Goal: Answer question/provide support: Share knowledge or assist other users

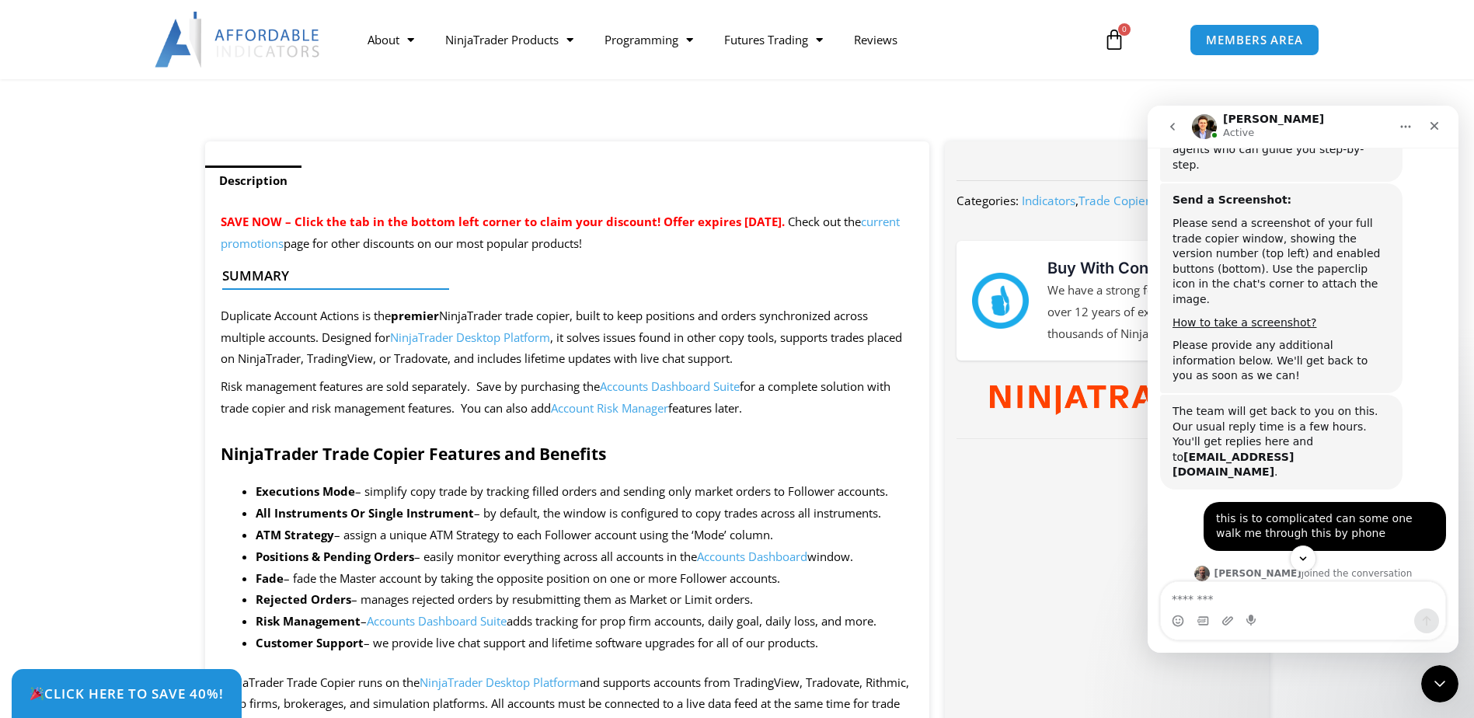
scroll to position [544, 0]
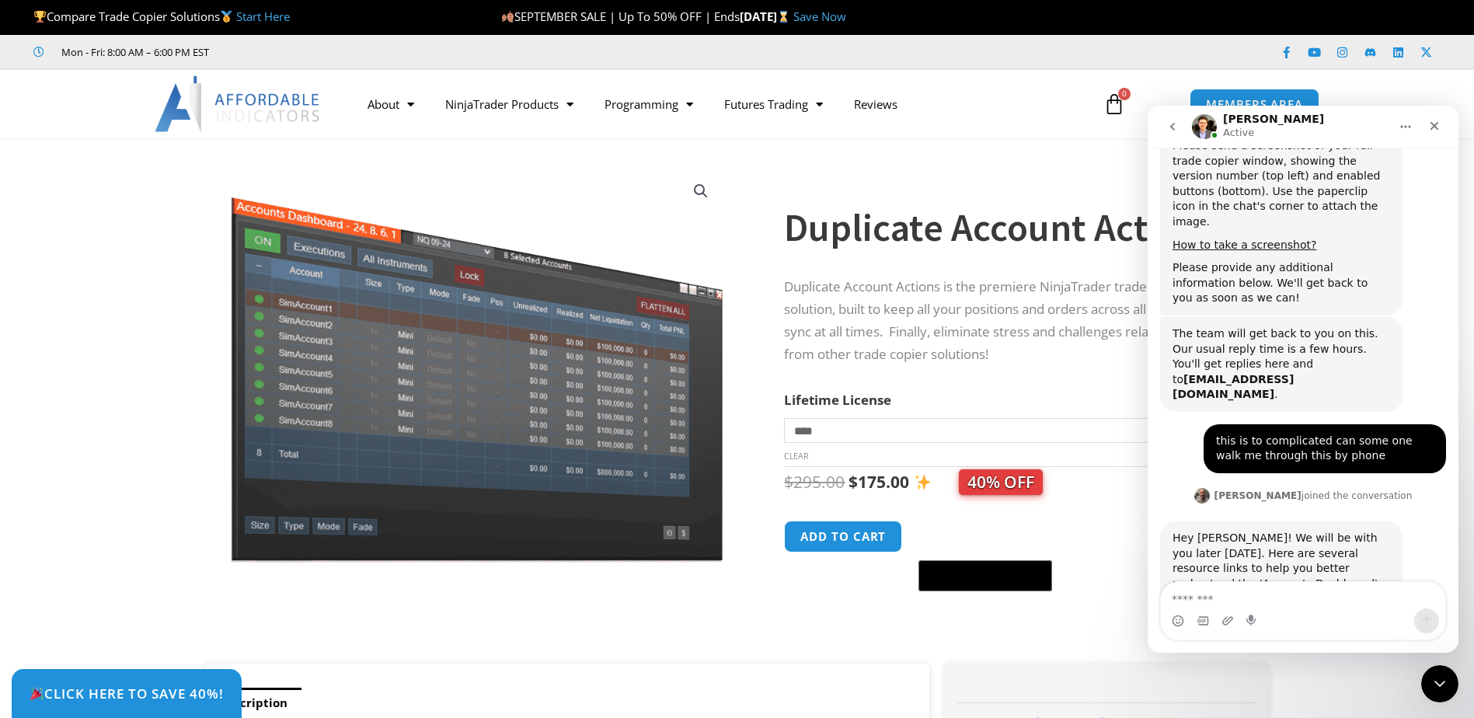
scroll to position [6771, 0]
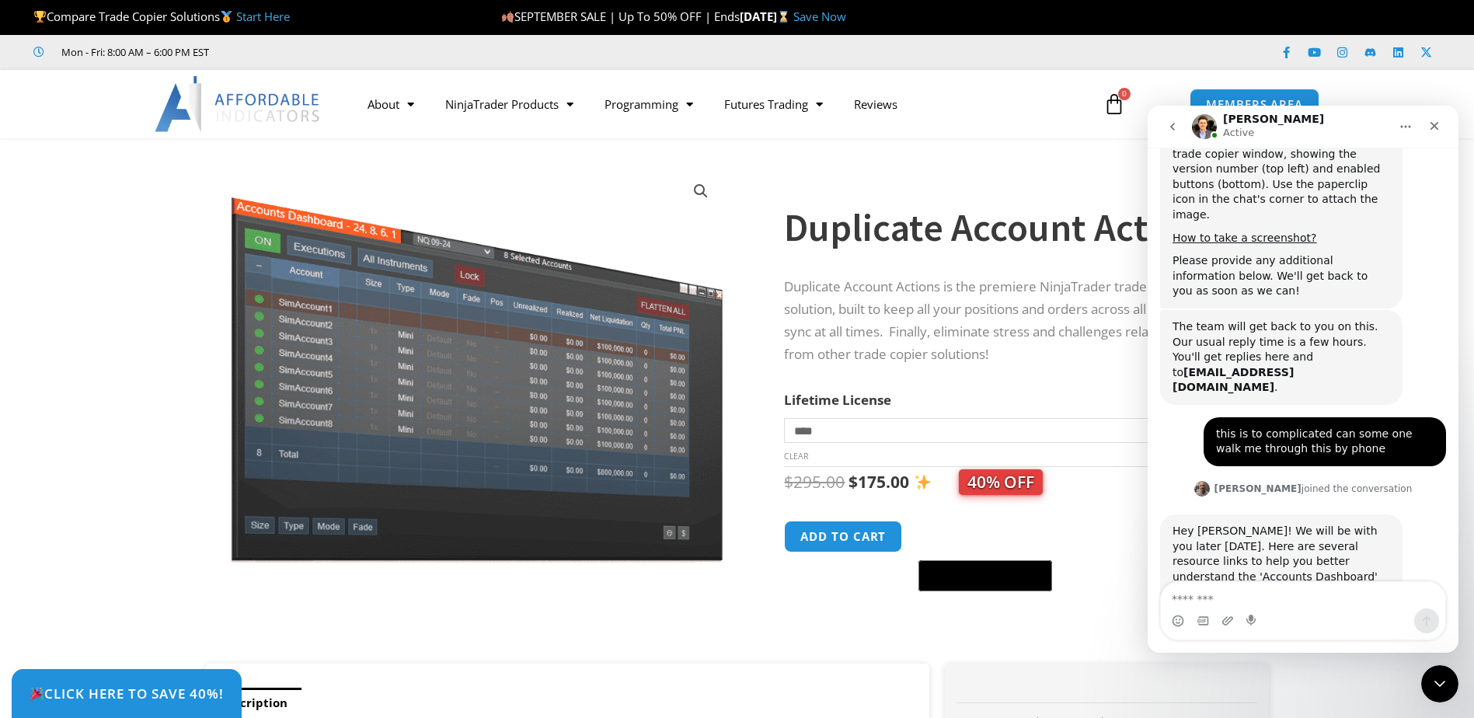
click at [1282, 605] on textarea "Message…" at bounding box center [1303, 595] width 284 height 26
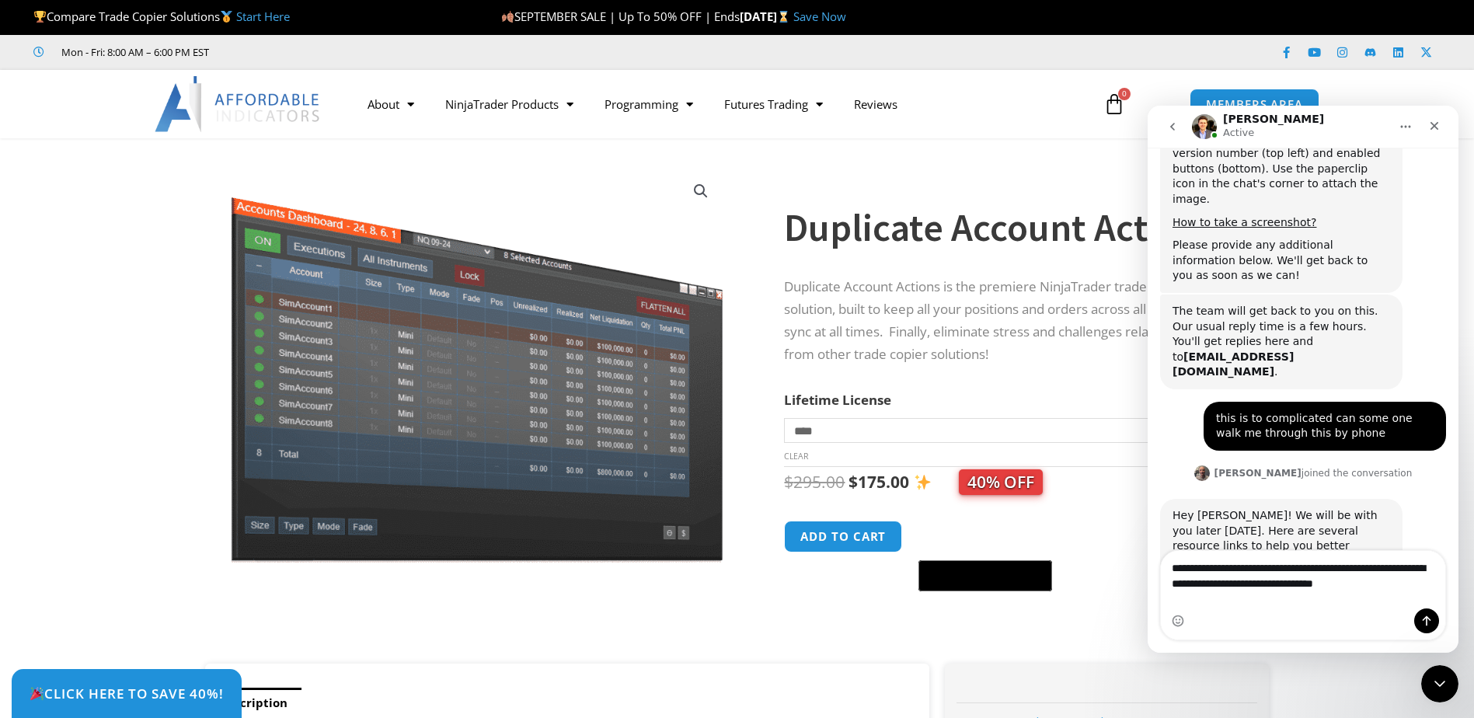
type textarea "**********"
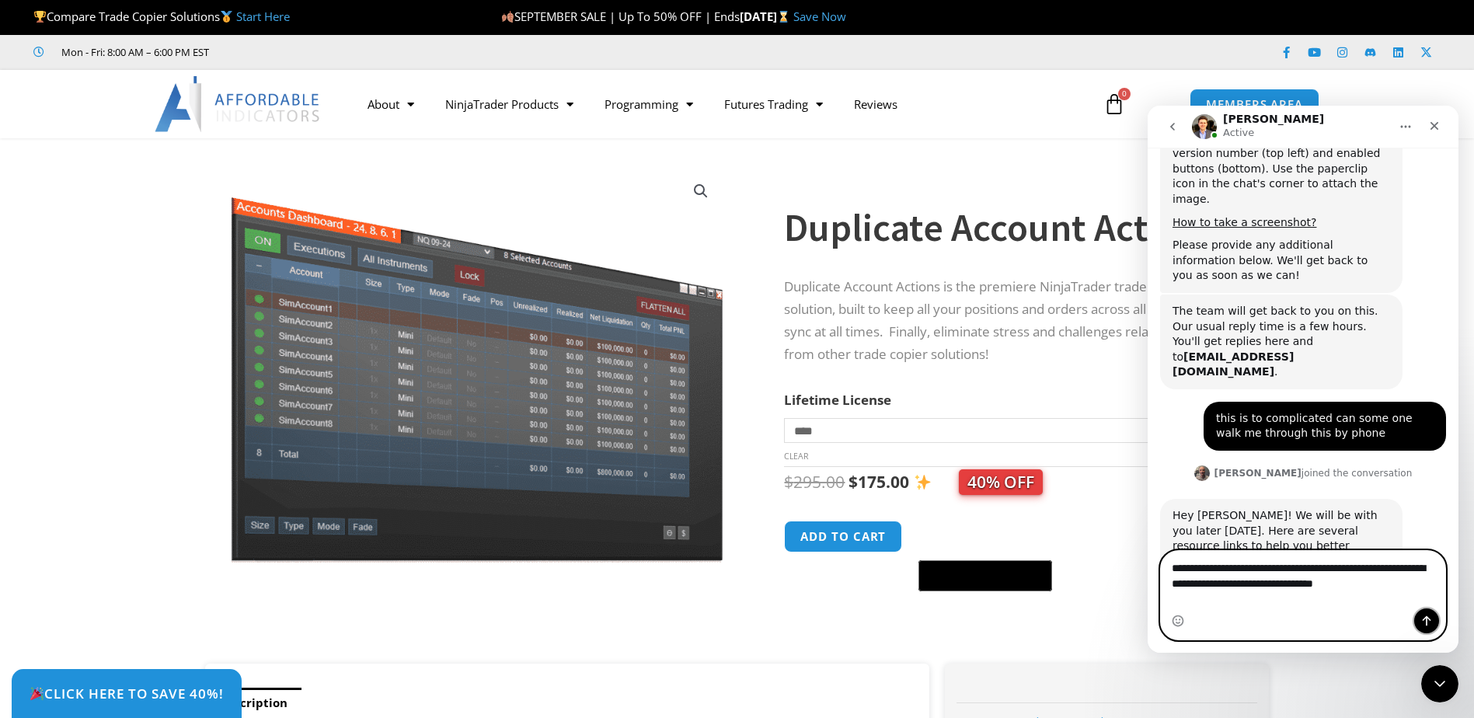
click at [1428, 621] on icon "Send a message…" at bounding box center [1427, 621] width 12 height 12
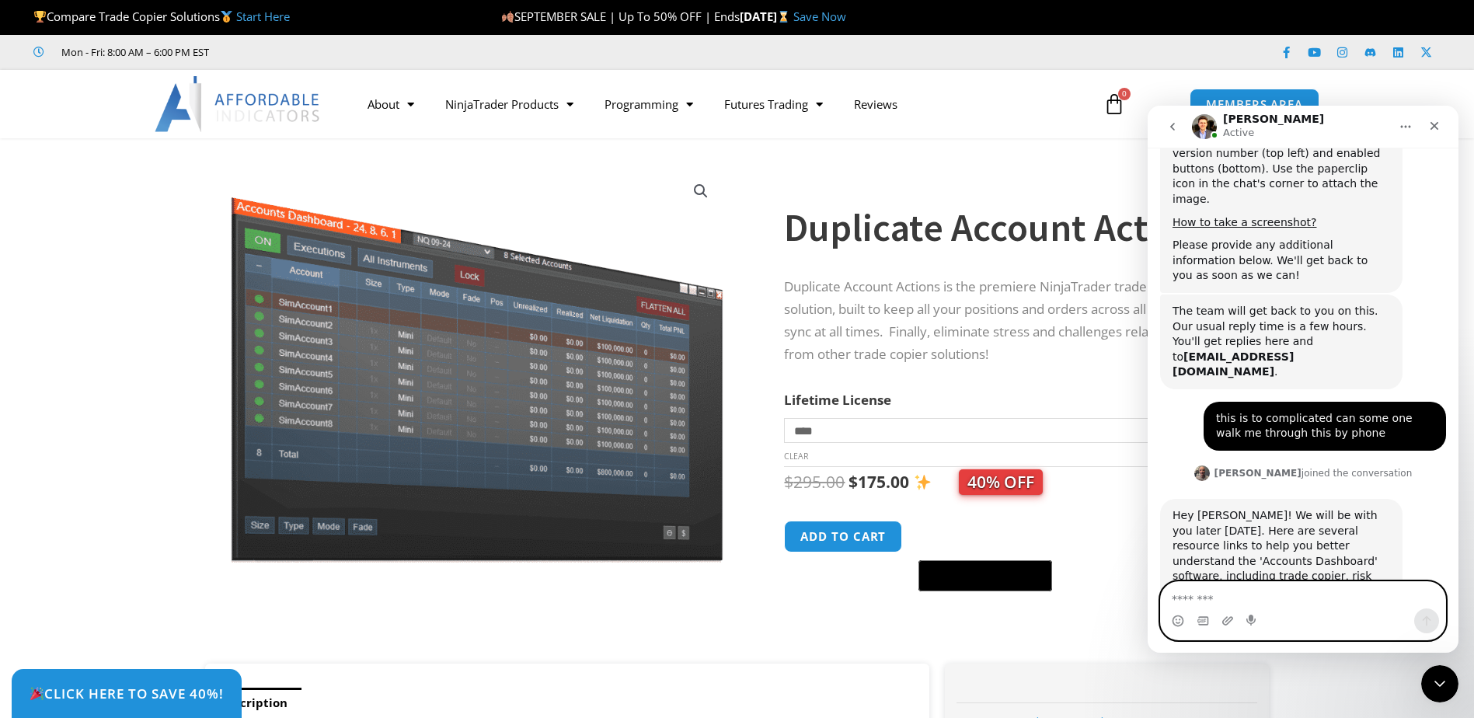
scroll to position [6847, 0]
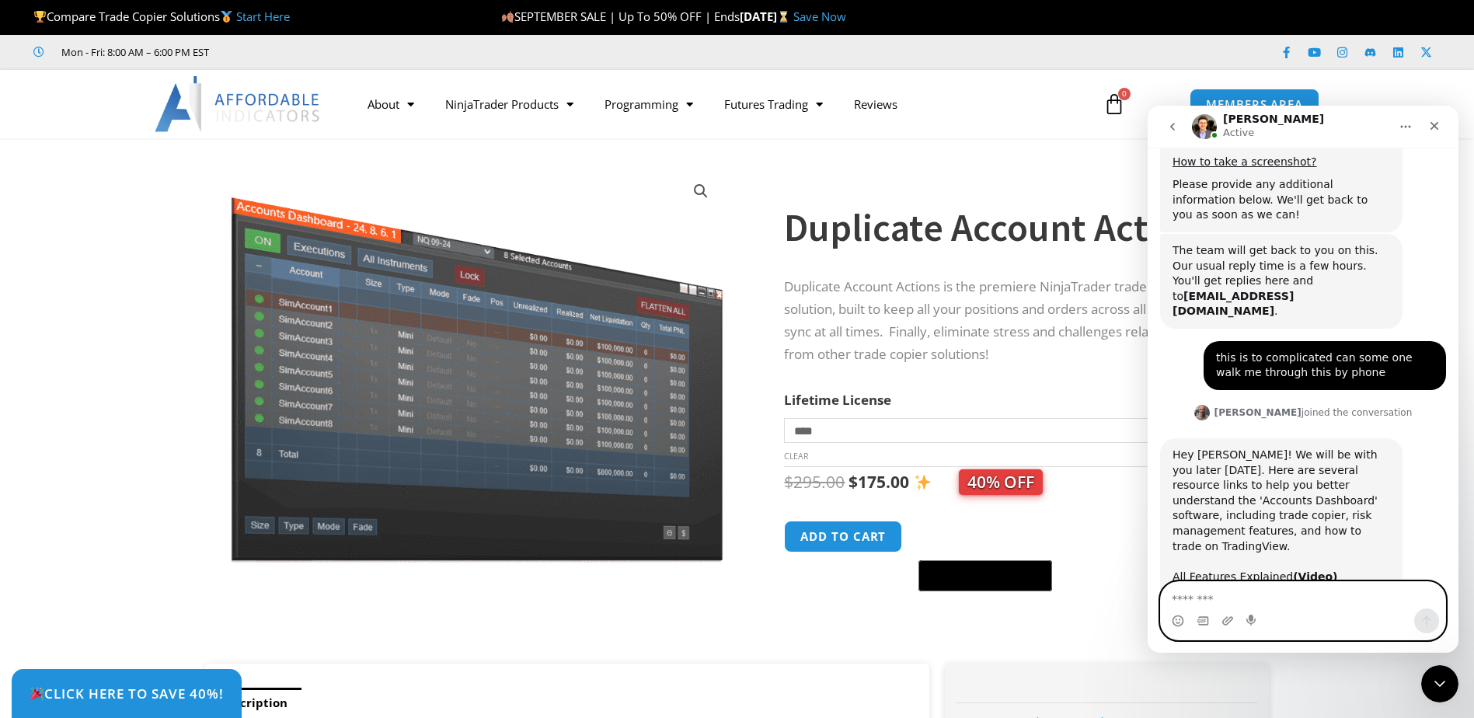
click at [1230, 595] on textarea "Message…" at bounding box center [1303, 595] width 284 height 26
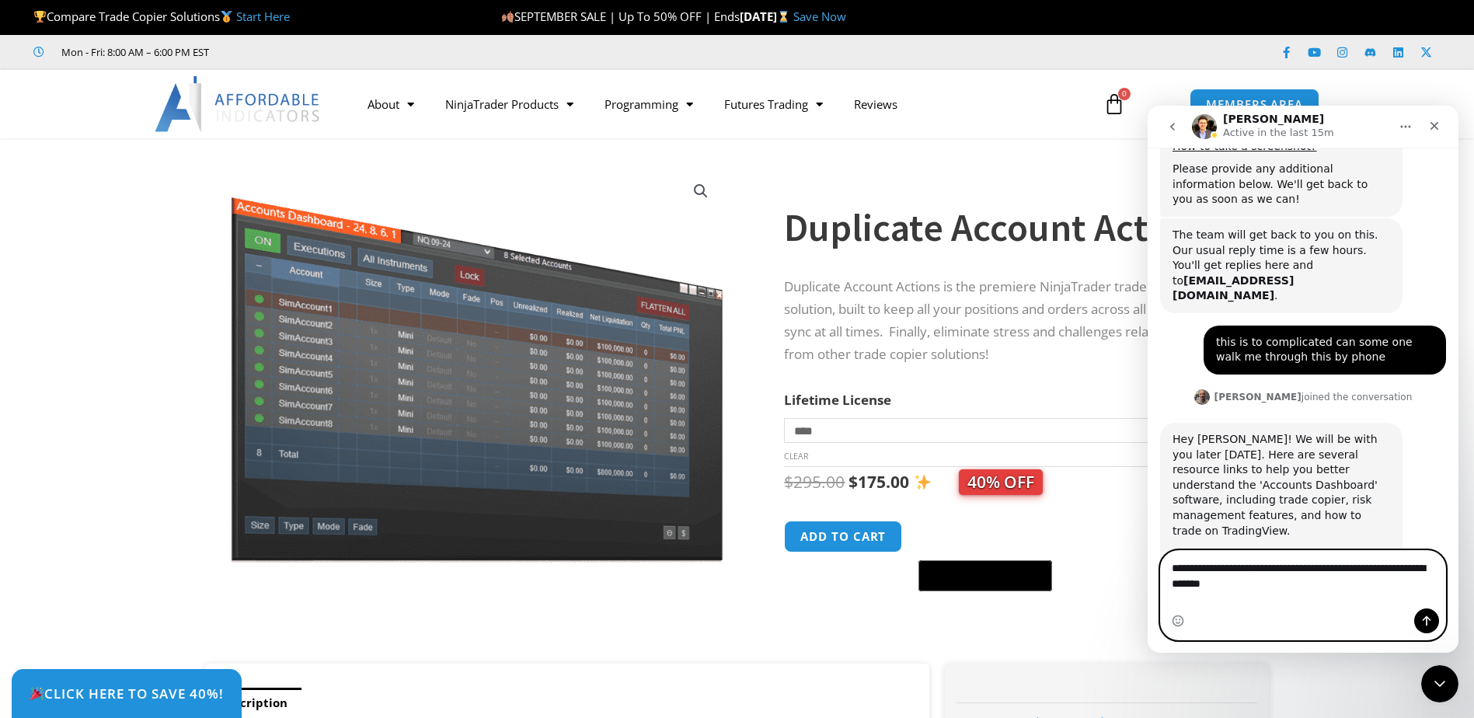
type textarea "**********"
click at [1426, 626] on icon "Send a message…" at bounding box center [1427, 621] width 12 height 12
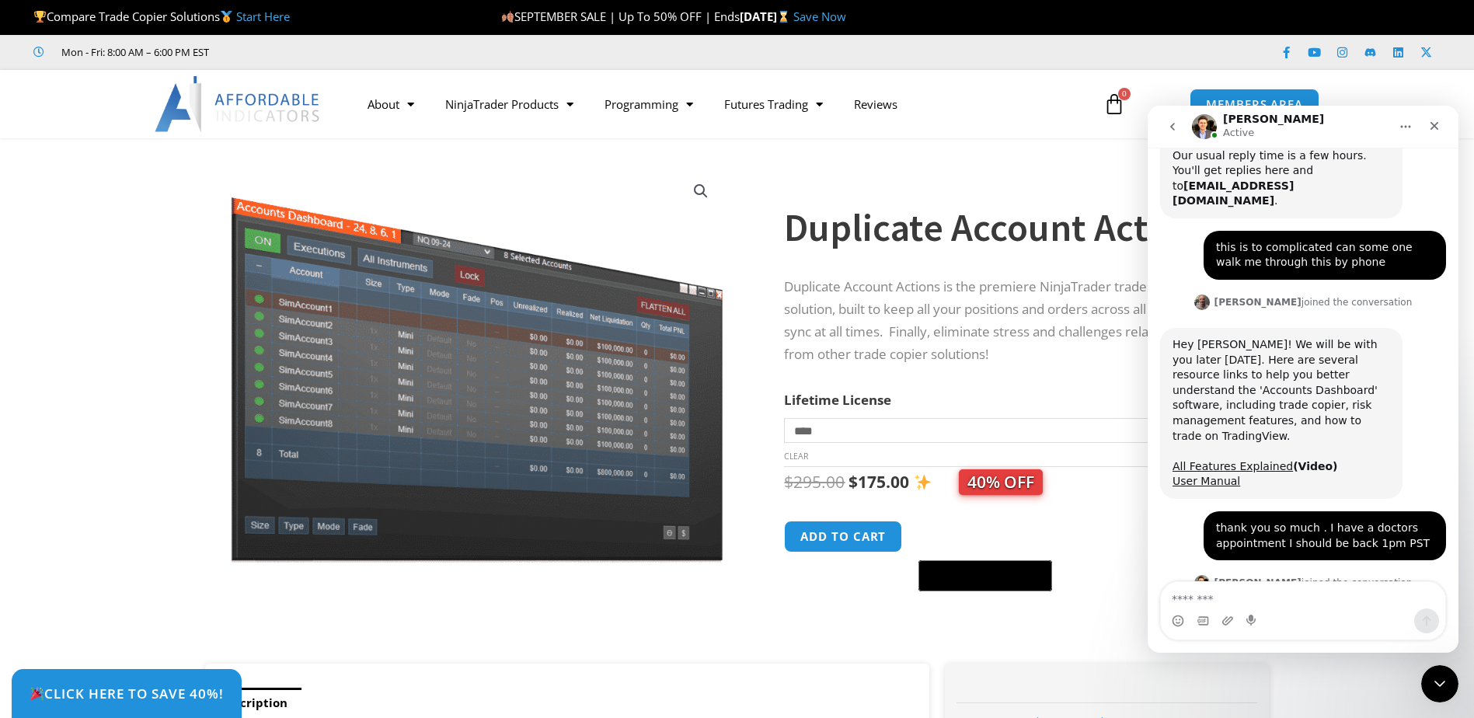
scroll to position [6998, 0]
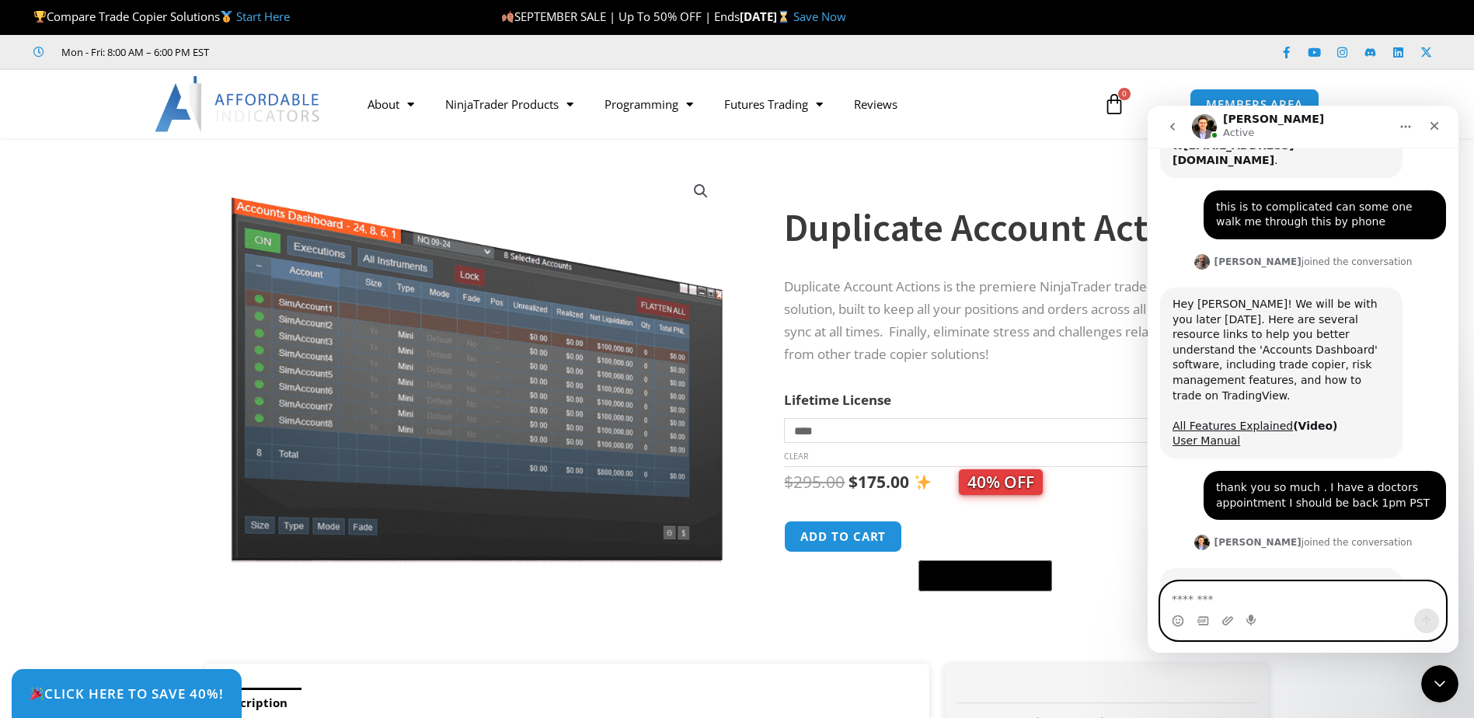
click at [1279, 599] on textarea "Message…" at bounding box center [1303, 595] width 284 height 26
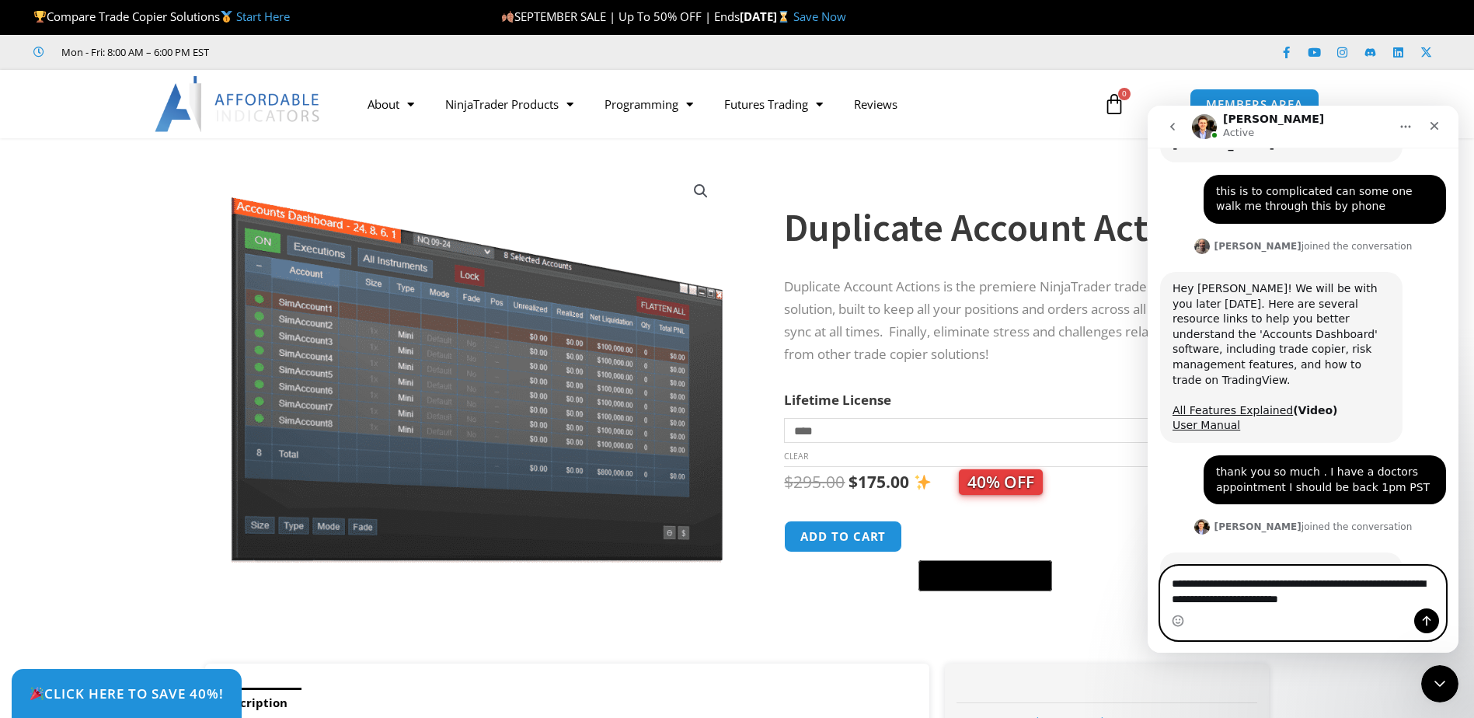
type textarea "**********"
click at [1434, 623] on button "Send a message…" at bounding box center [1426, 621] width 25 height 25
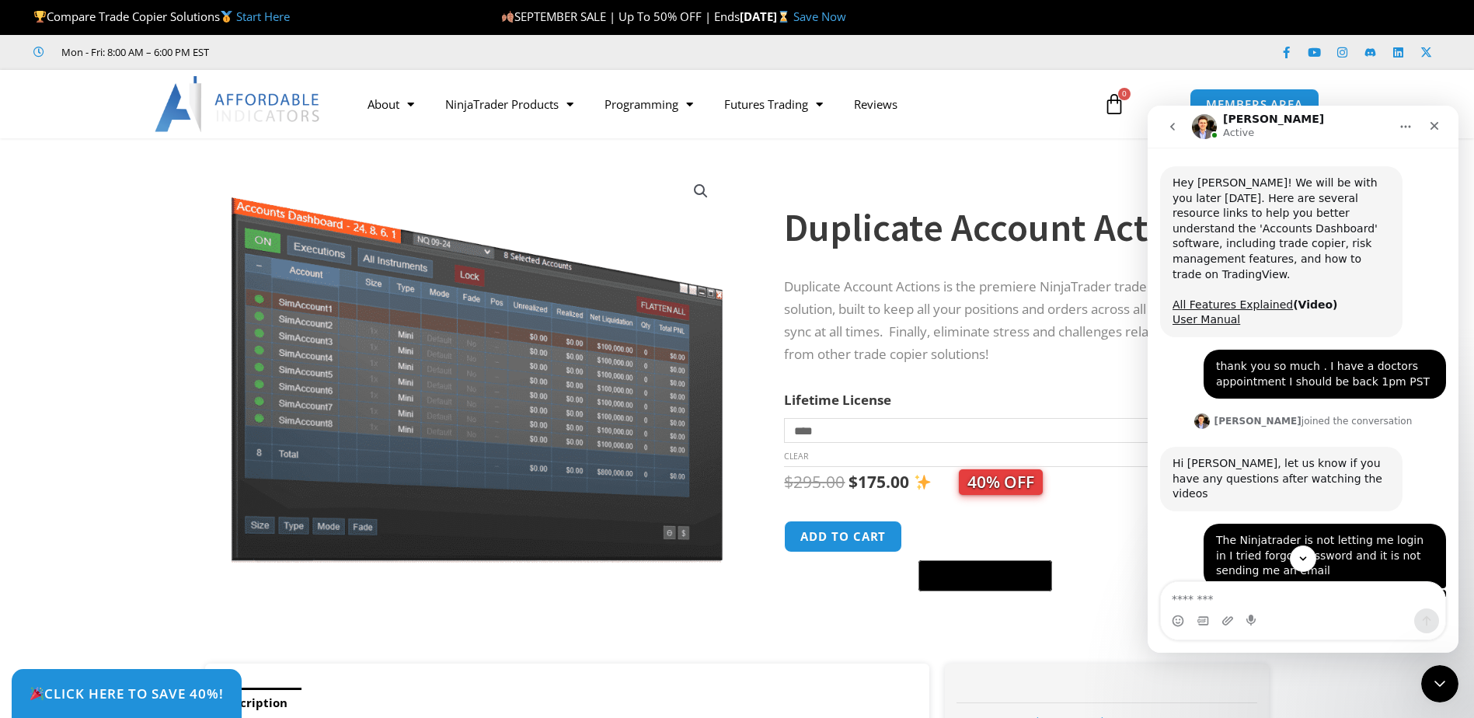
scroll to position [7151, 0]
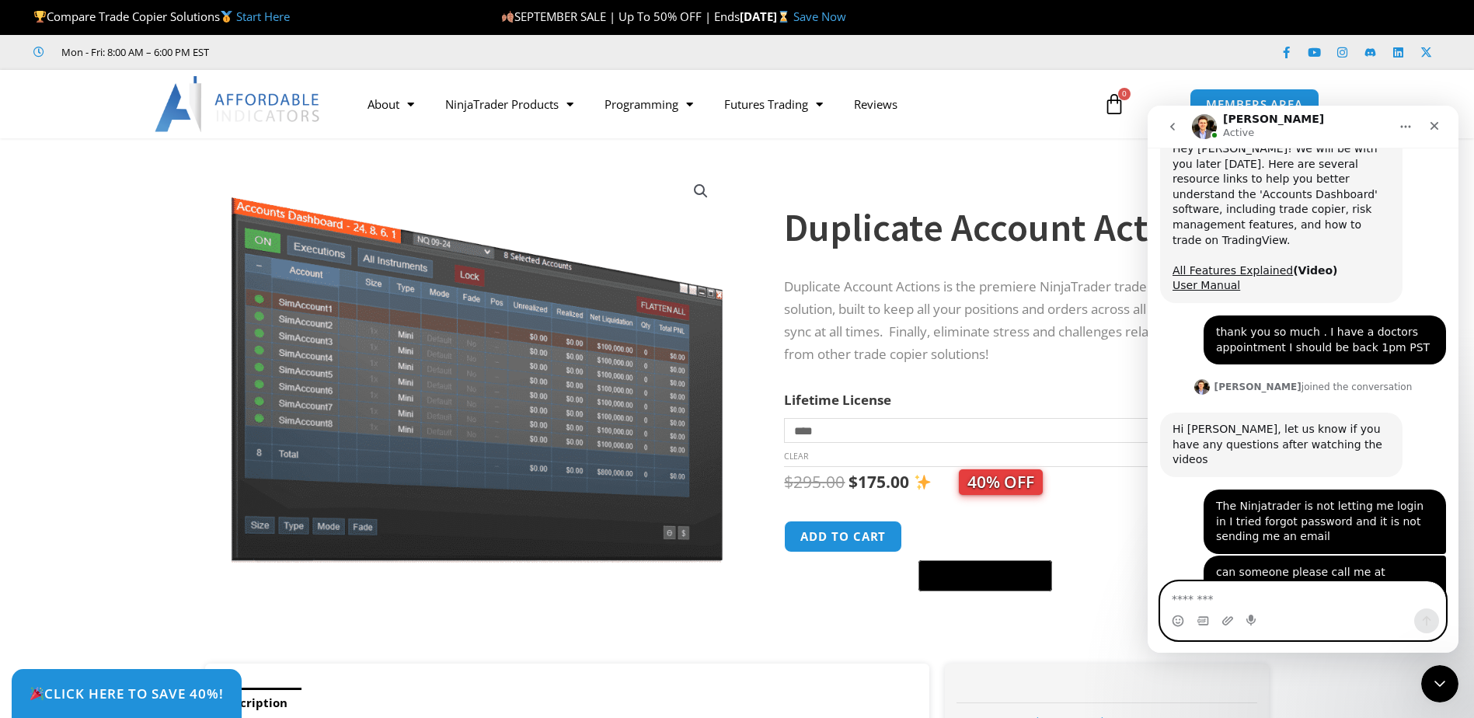
click at [1214, 605] on textarea "Message…" at bounding box center [1303, 595] width 284 height 26
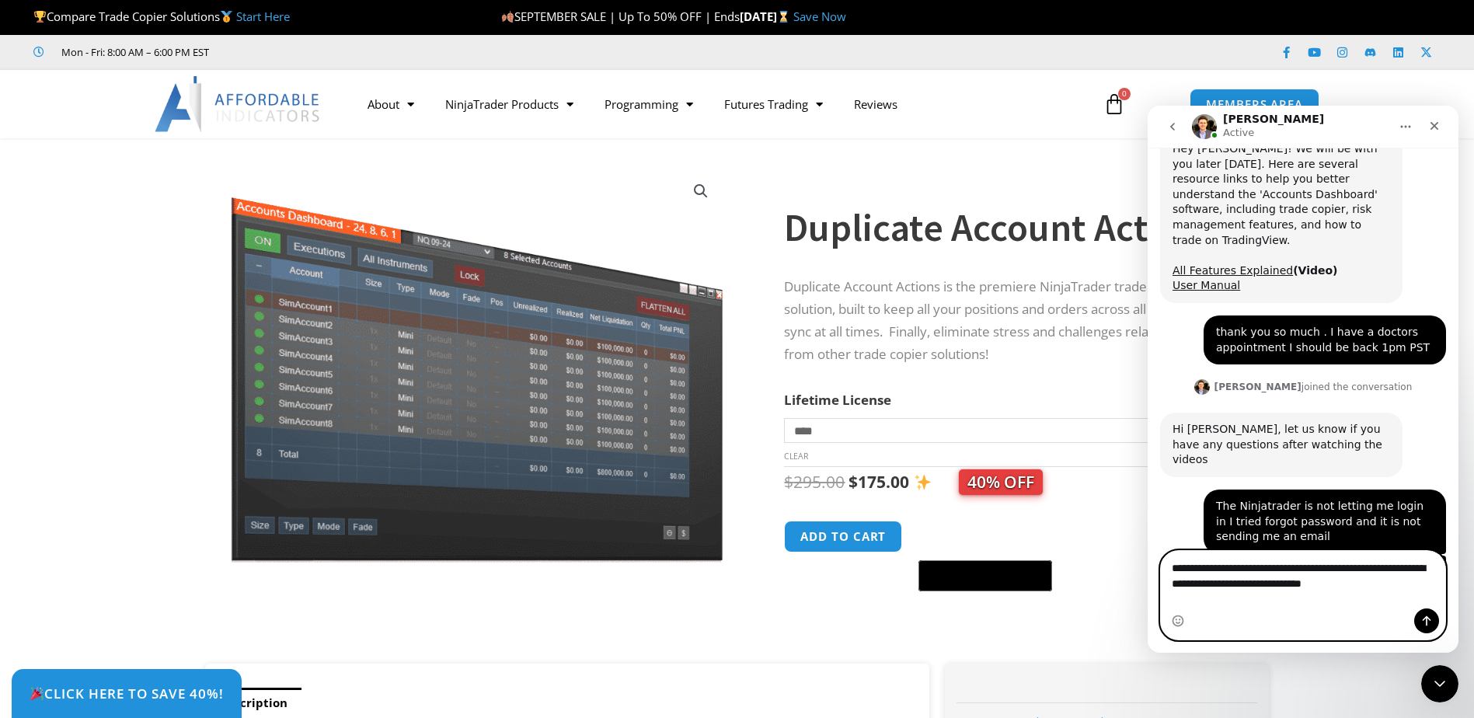
type textarea "**********"
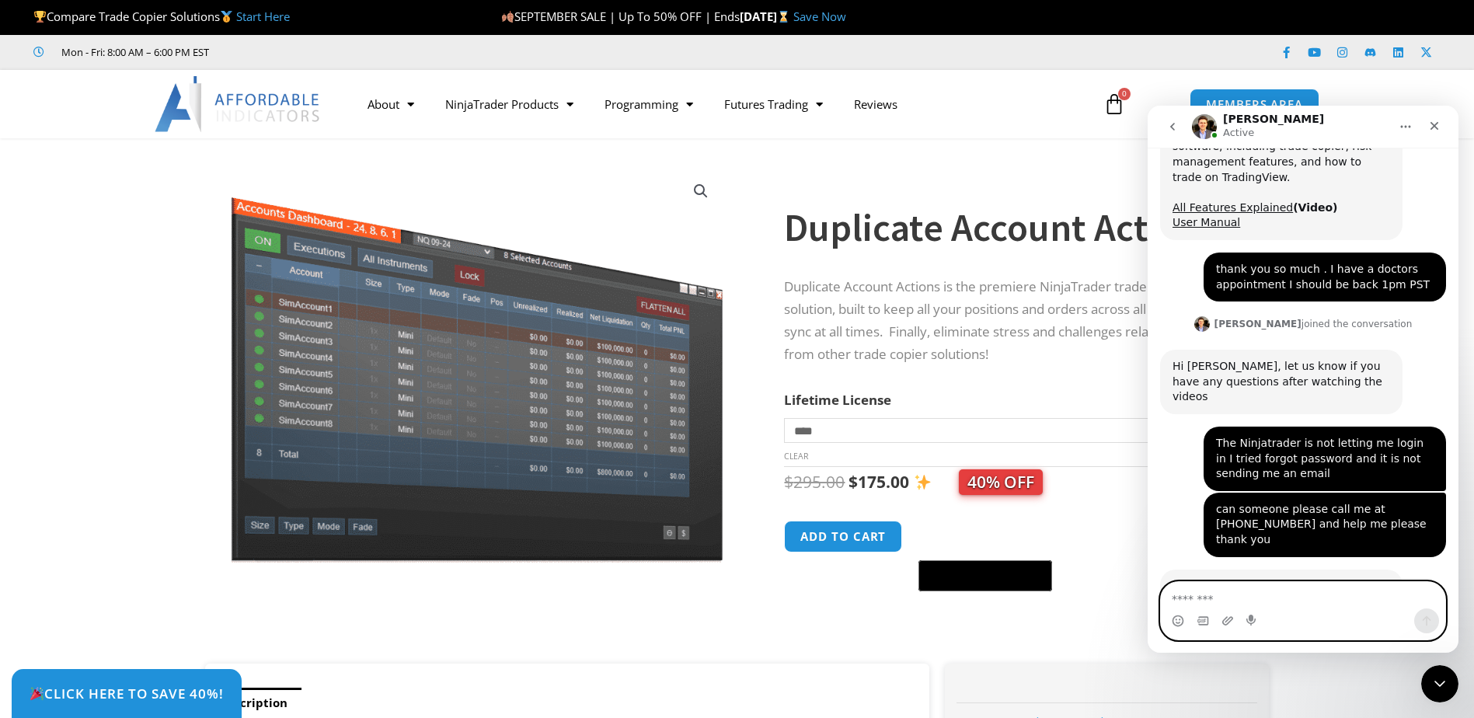
scroll to position [7228, 0]
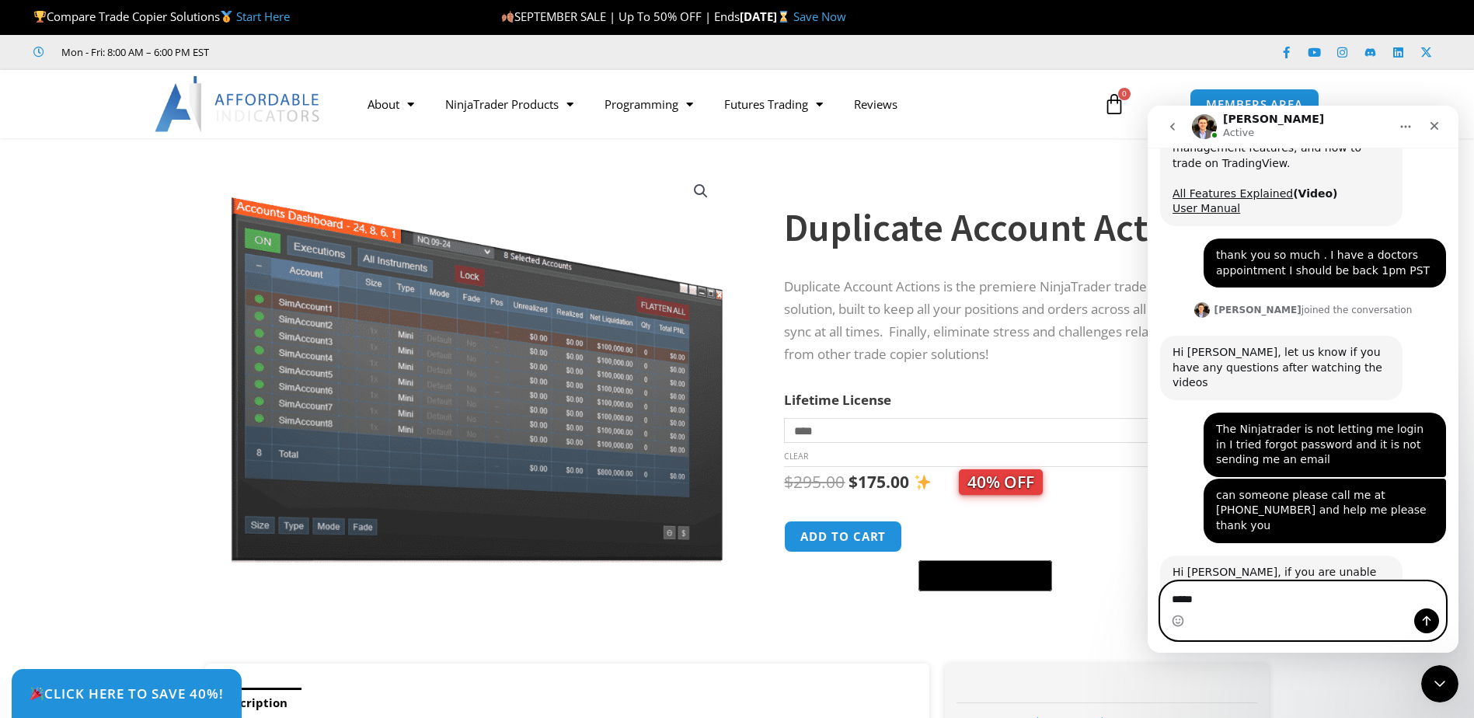
type textarea "******"
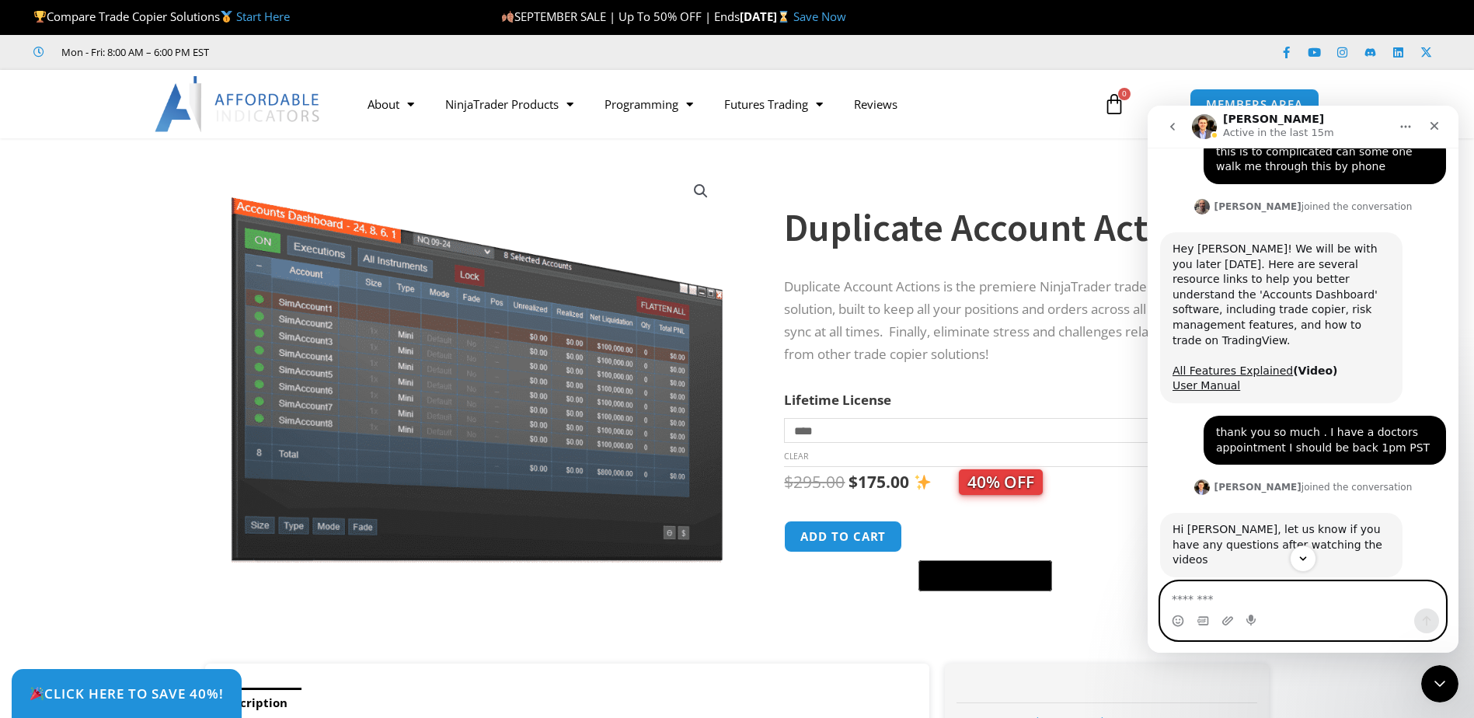
scroll to position [7264, 0]
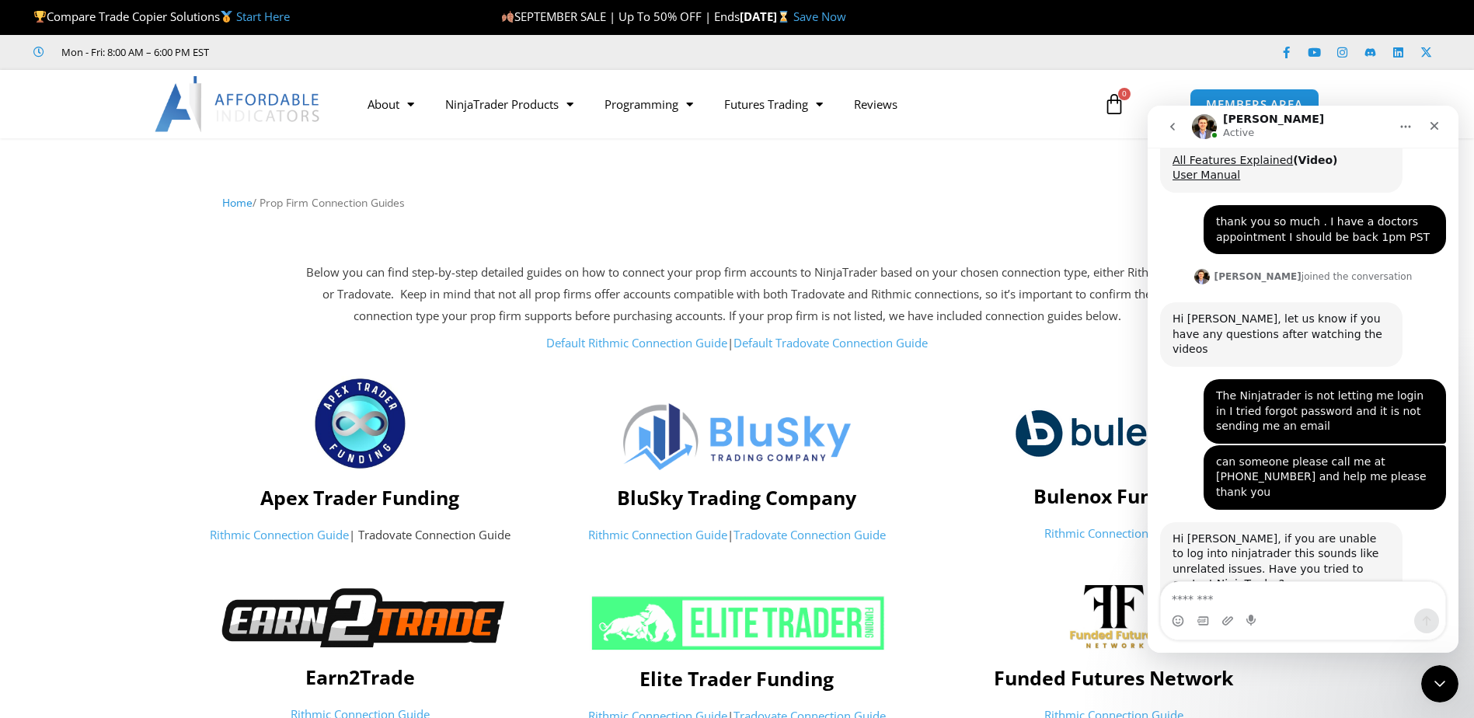
click at [1228, 601] on link "[URL][DOMAIN_NAME]" at bounding box center [1233, 607] width 121 height 12
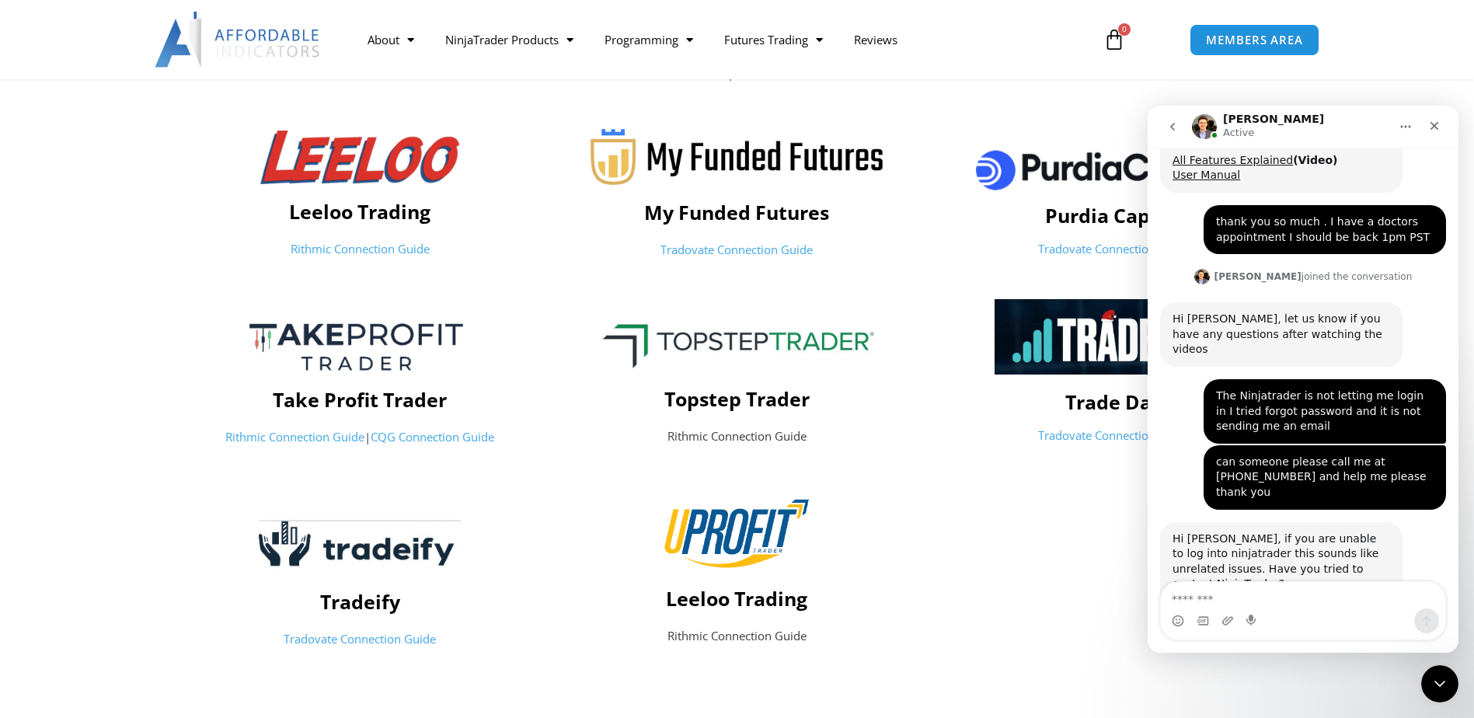
scroll to position [565, 0]
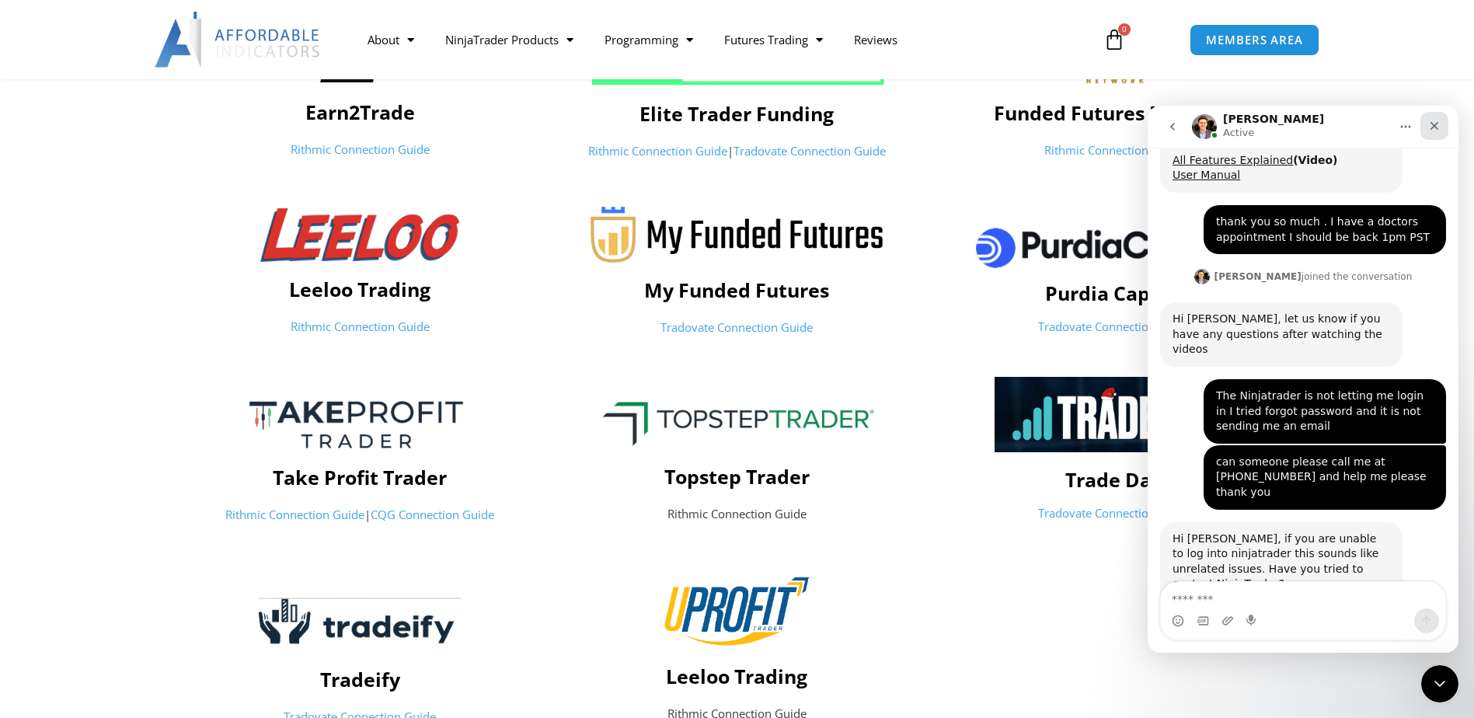
click at [1444, 123] on div "Close" at bounding box center [1435, 126] width 28 height 28
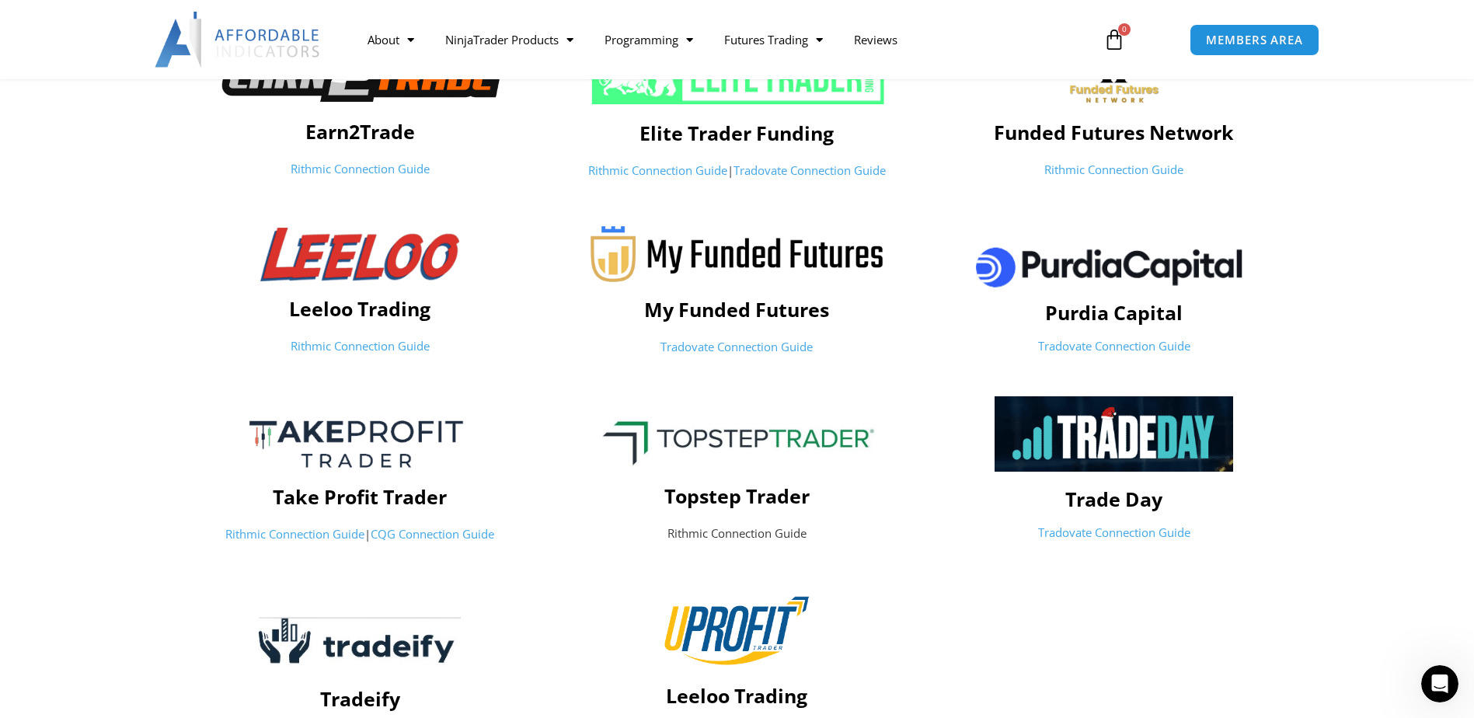
scroll to position [544, 0]
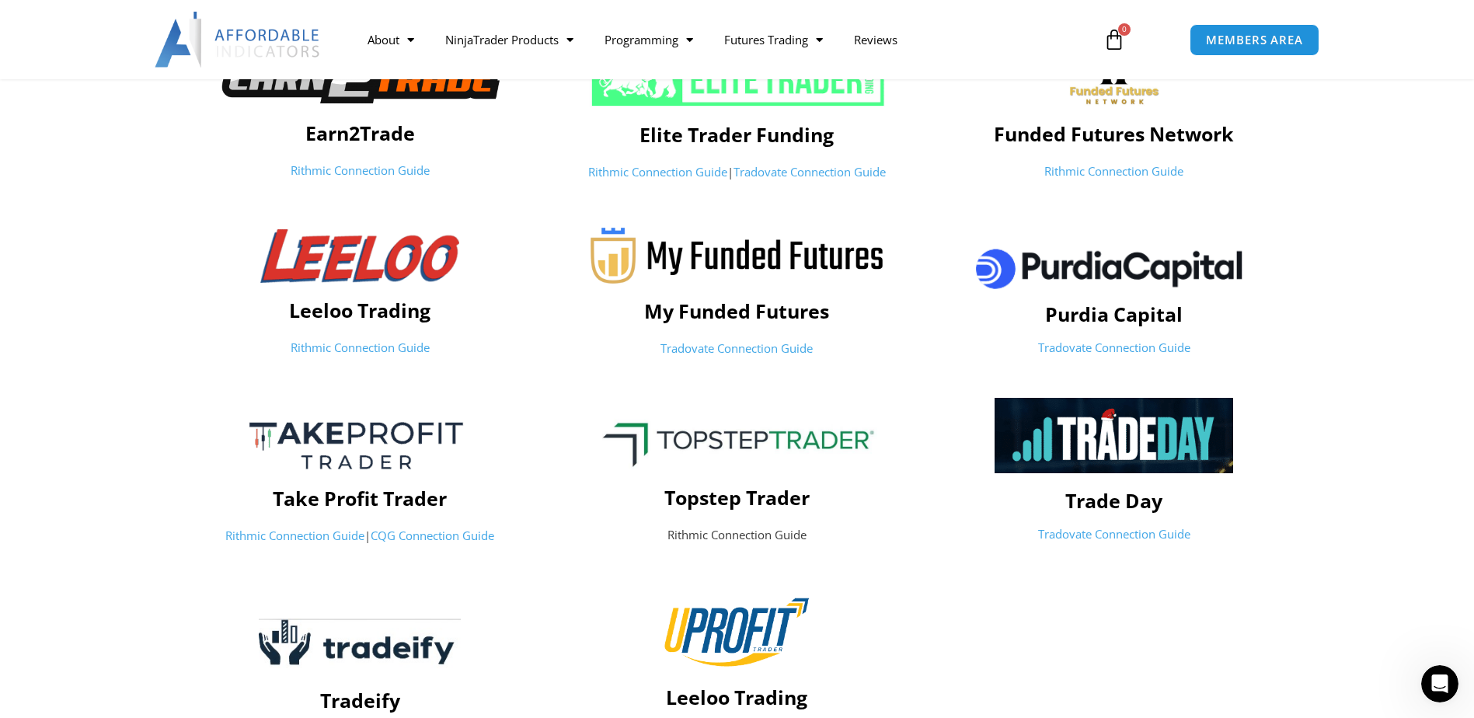
click at [727, 347] on link "Tradovate Connection Guide" at bounding box center [737, 348] width 152 height 16
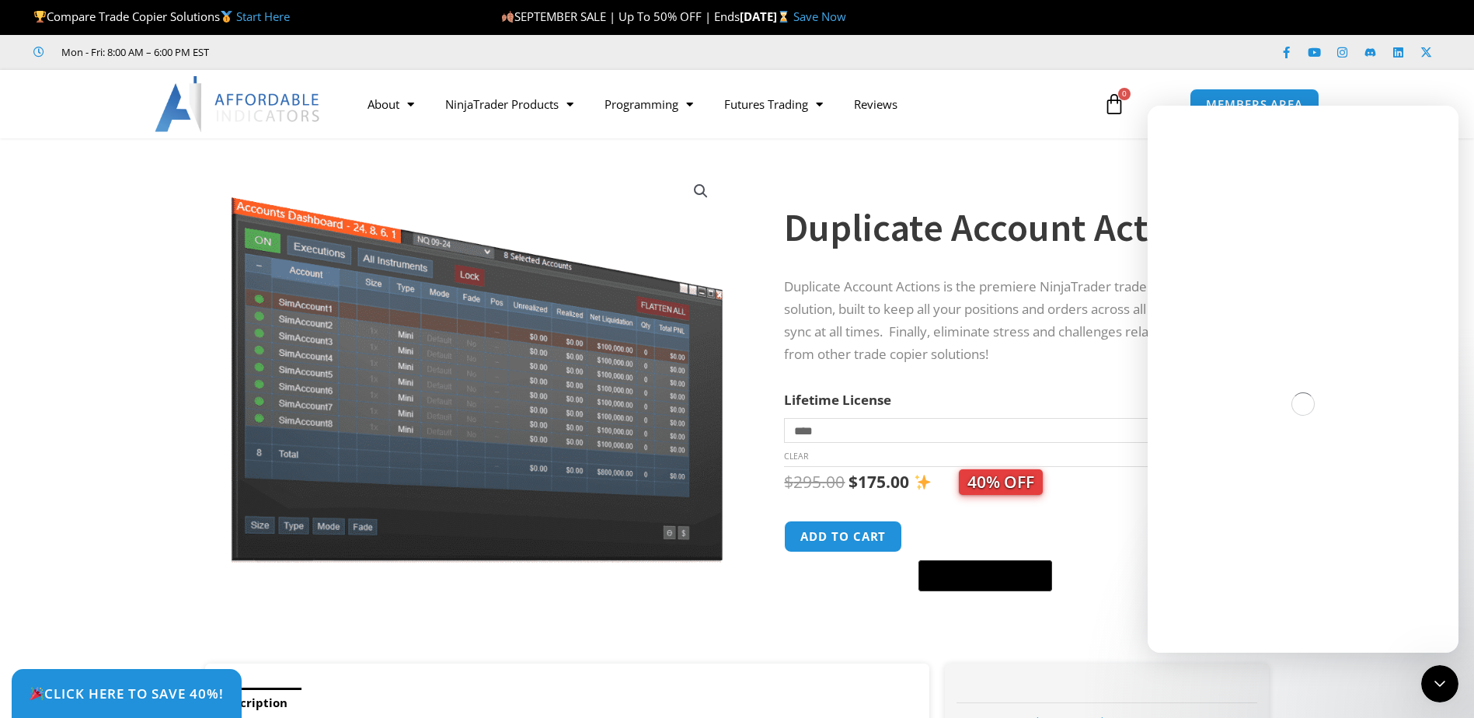
click at [1015, 169] on div "Duplicate Account Actions" at bounding box center [1011, 214] width 454 height 91
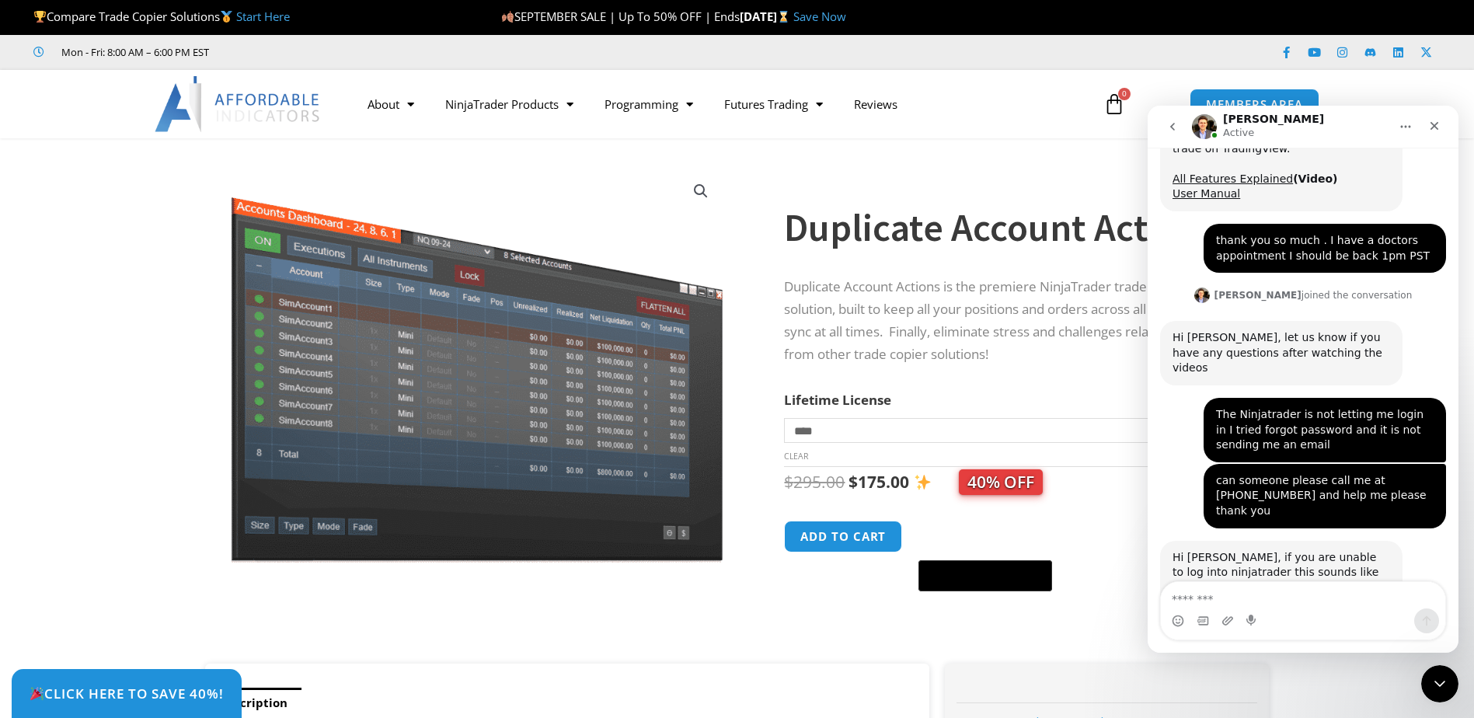
scroll to position [7264, 0]
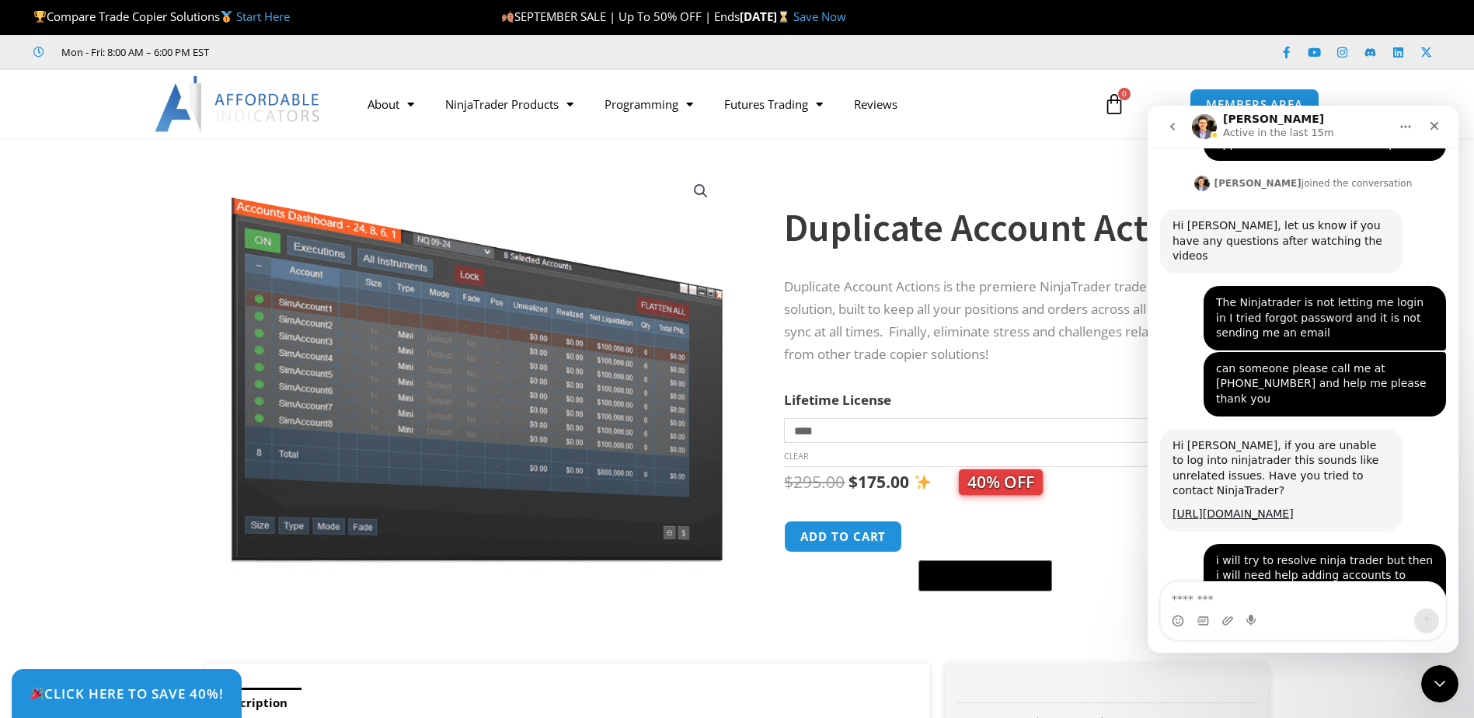
scroll to position [7385, 0]
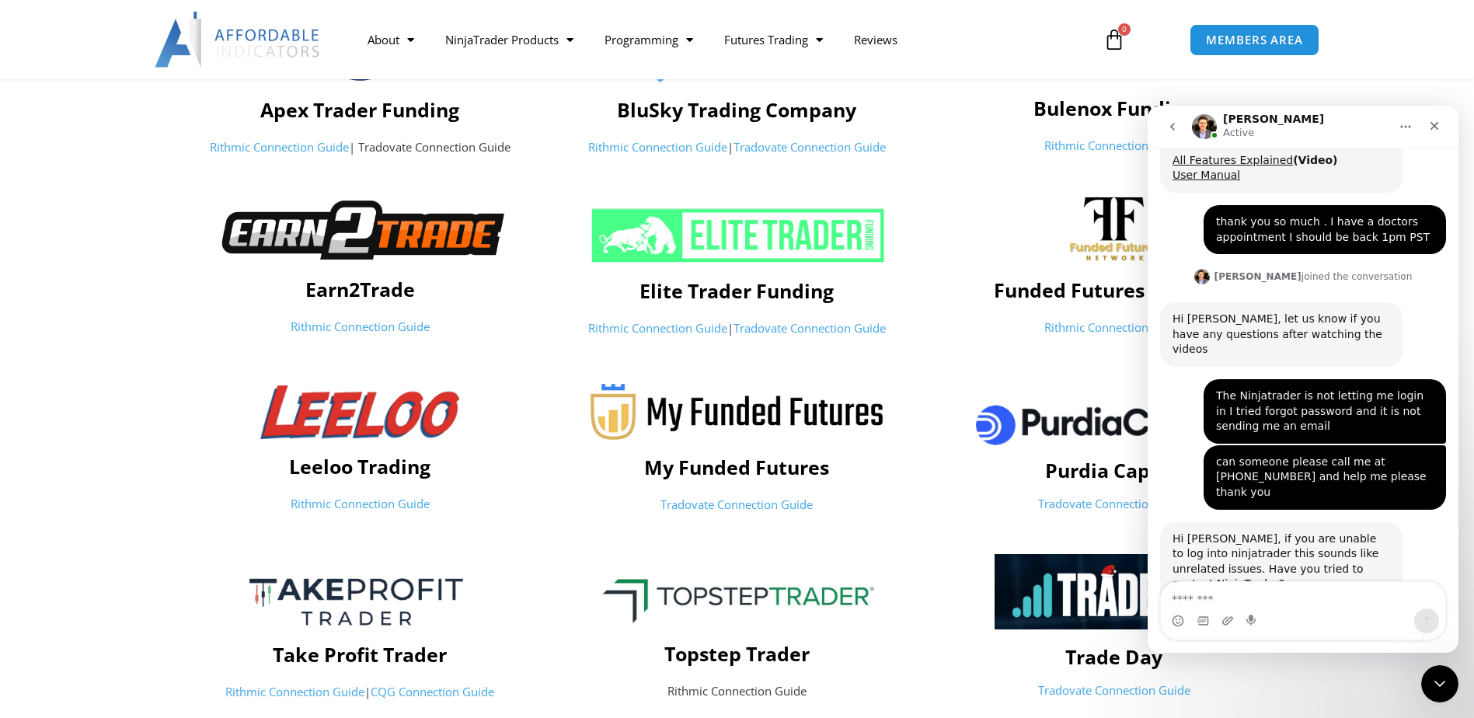
scroll to position [389, 0]
click at [731, 505] on link "Tradovate Connection Guide" at bounding box center [737, 504] width 152 height 16
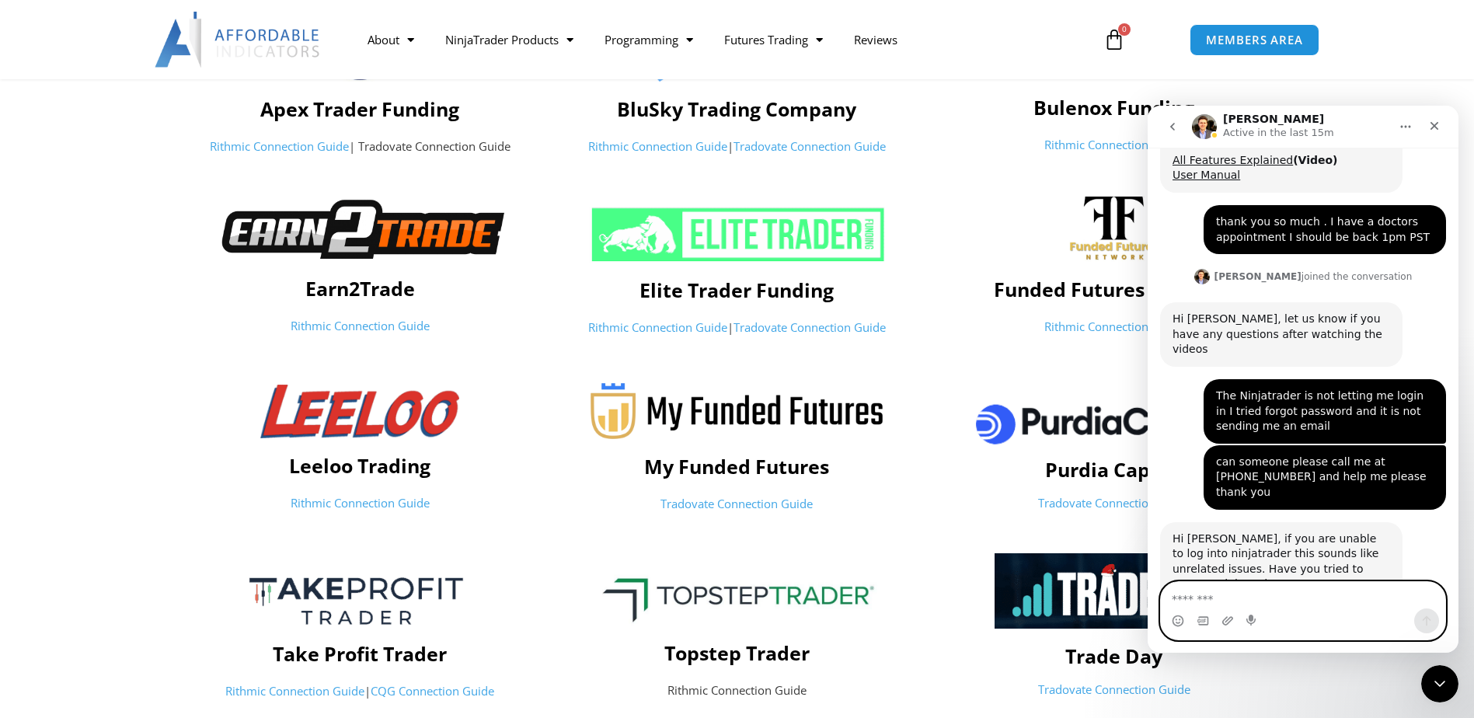
click at [1228, 602] on textarea "Message…" at bounding box center [1303, 595] width 284 height 26
type textarea "**********"
click at [1424, 621] on icon "Send a message…" at bounding box center [1427, 621] width 12 height 12
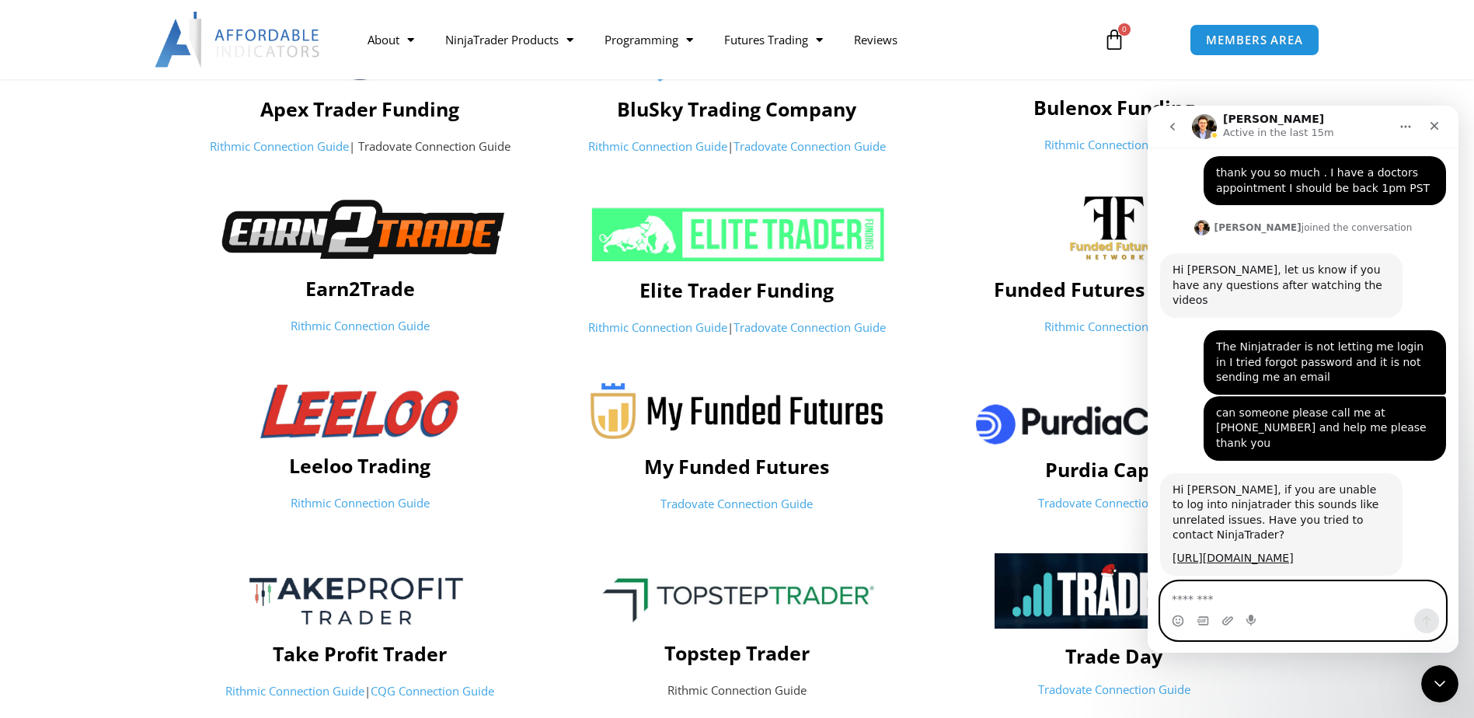
scroll to position [7314, 0]
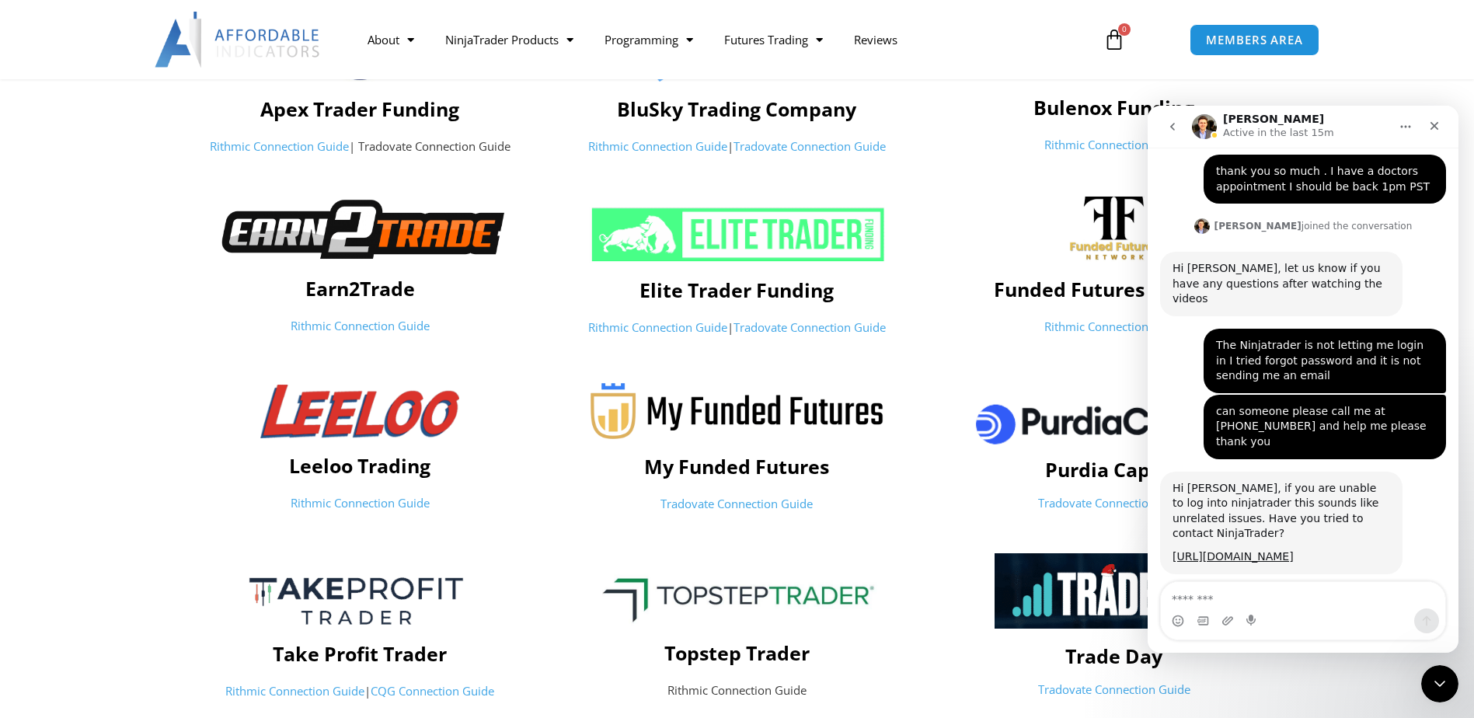
click at [738, 508] on link "Tradovate Connection Guide" at bounding box center [737, 504] width 152 height 16
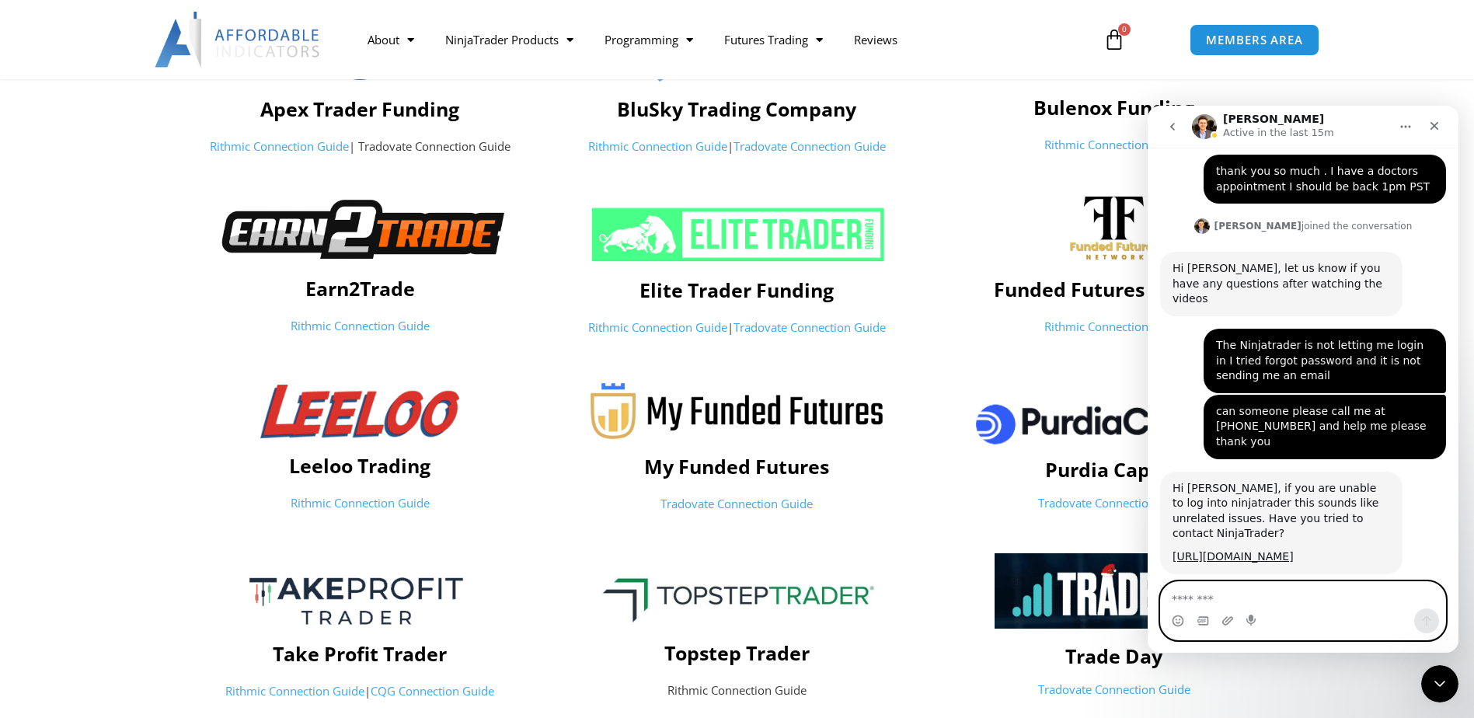
click at [1205, 591] on textarea "Message…" at bounding box center [1303, 595] width 284 height 26
type textarea "**********"
click at [1425, 623] on icon "Send a message…" at bounding box center [1427, 621] width 12 height 12
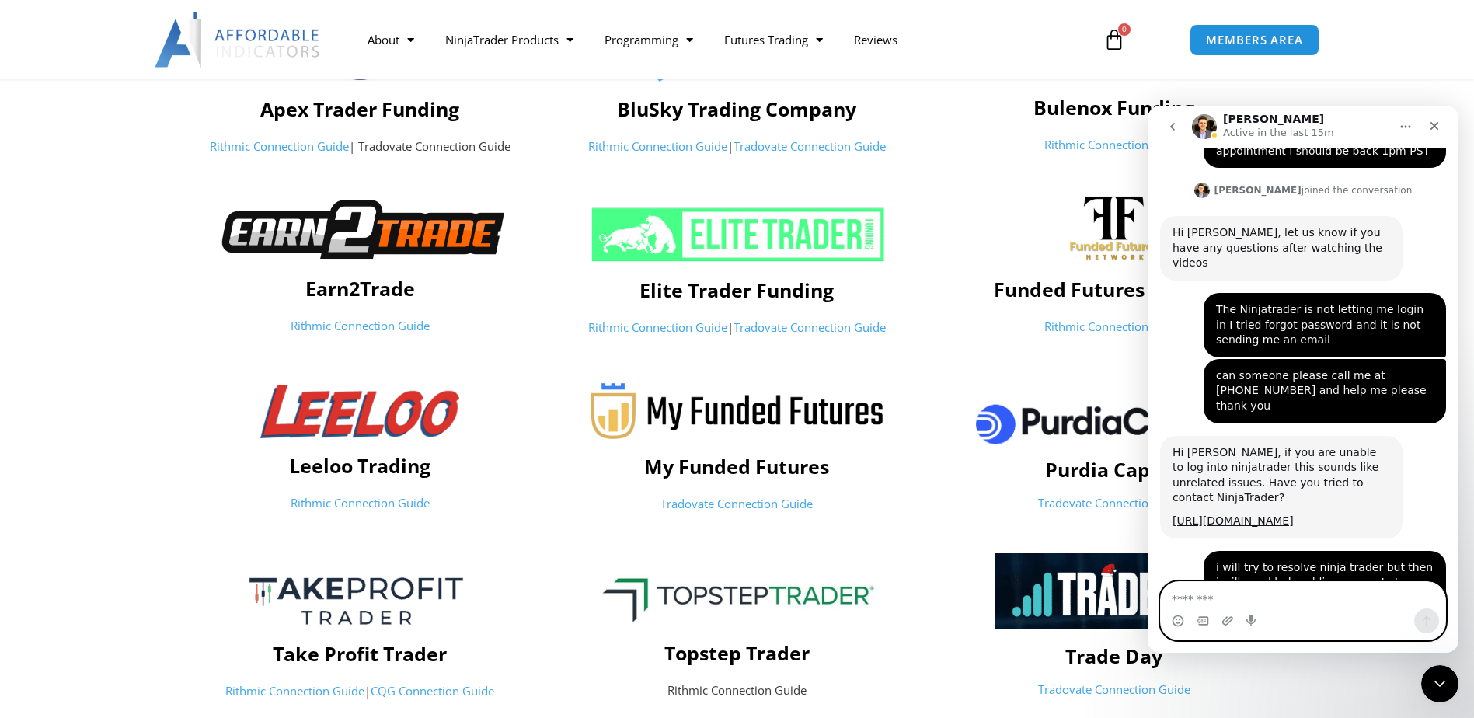
click at [1209, 600] on textarea "Message…" at bounding box center [1303, 595] width 284 height 26
type textarea "**********"
click at [1421, 620] on icon "Send a message…" at bounding box center [1427, 621] width 12 height 12
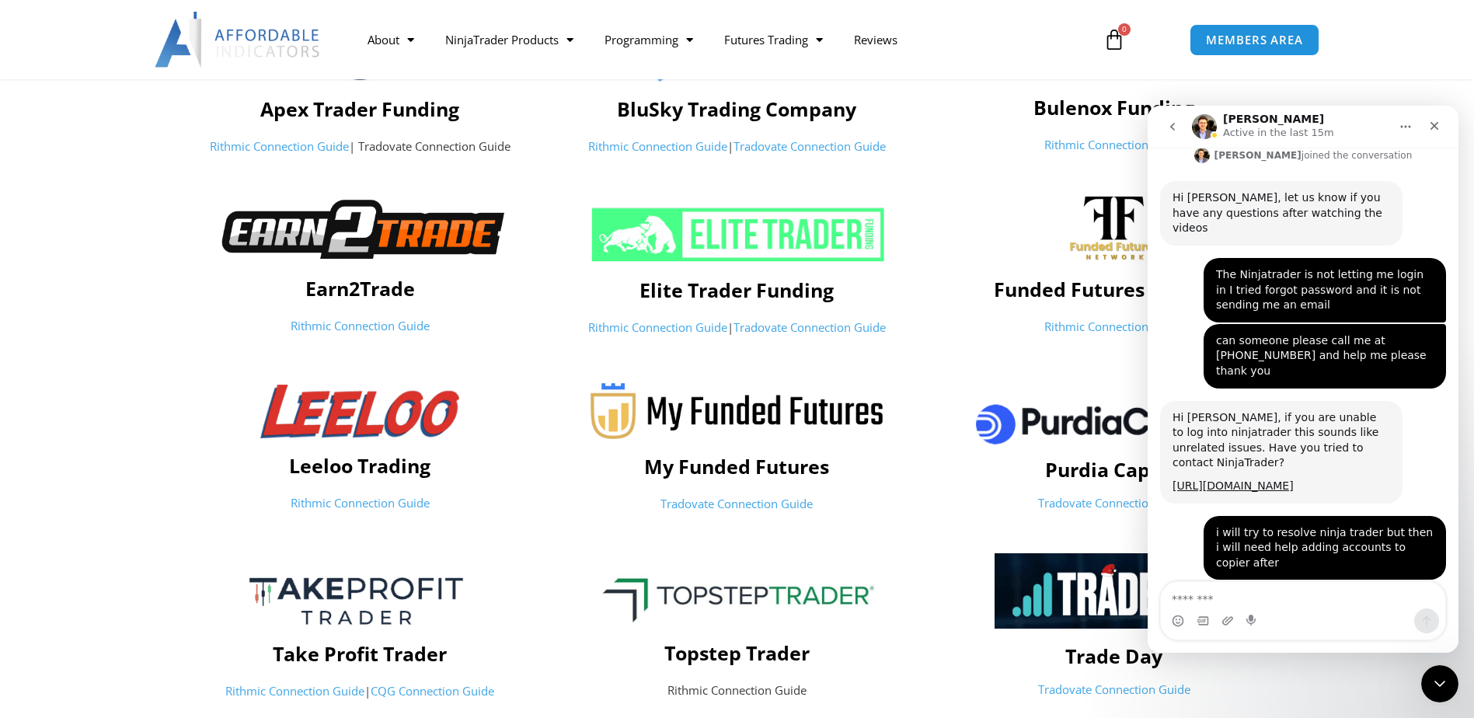
click at [772, 502] on link "Tradovate Connection Guide" at bounding box center [737, 504] width 152 height 16
click at [756, 505] on link "Tradovate Connection Guide" at bounding box center [737, 504] width 152 height 16
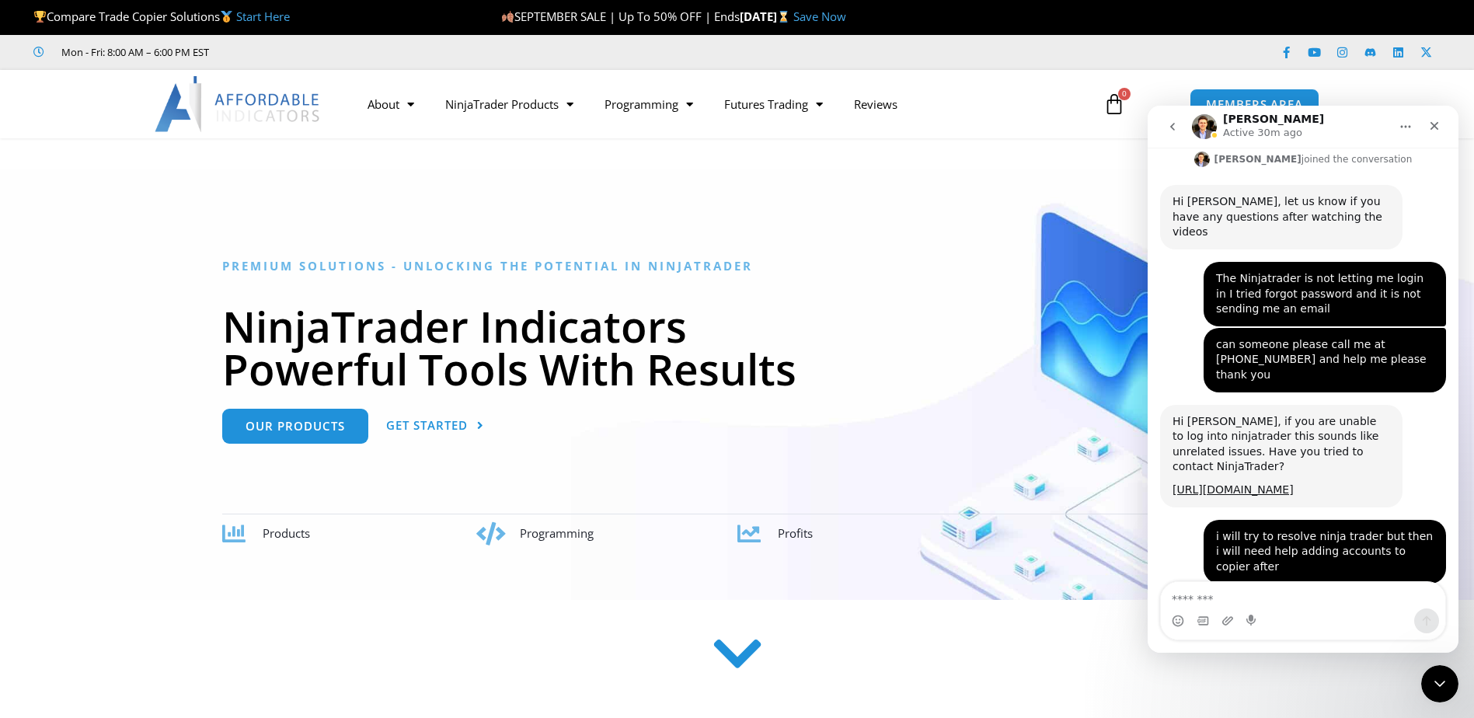
scroll to position [7385, 0]
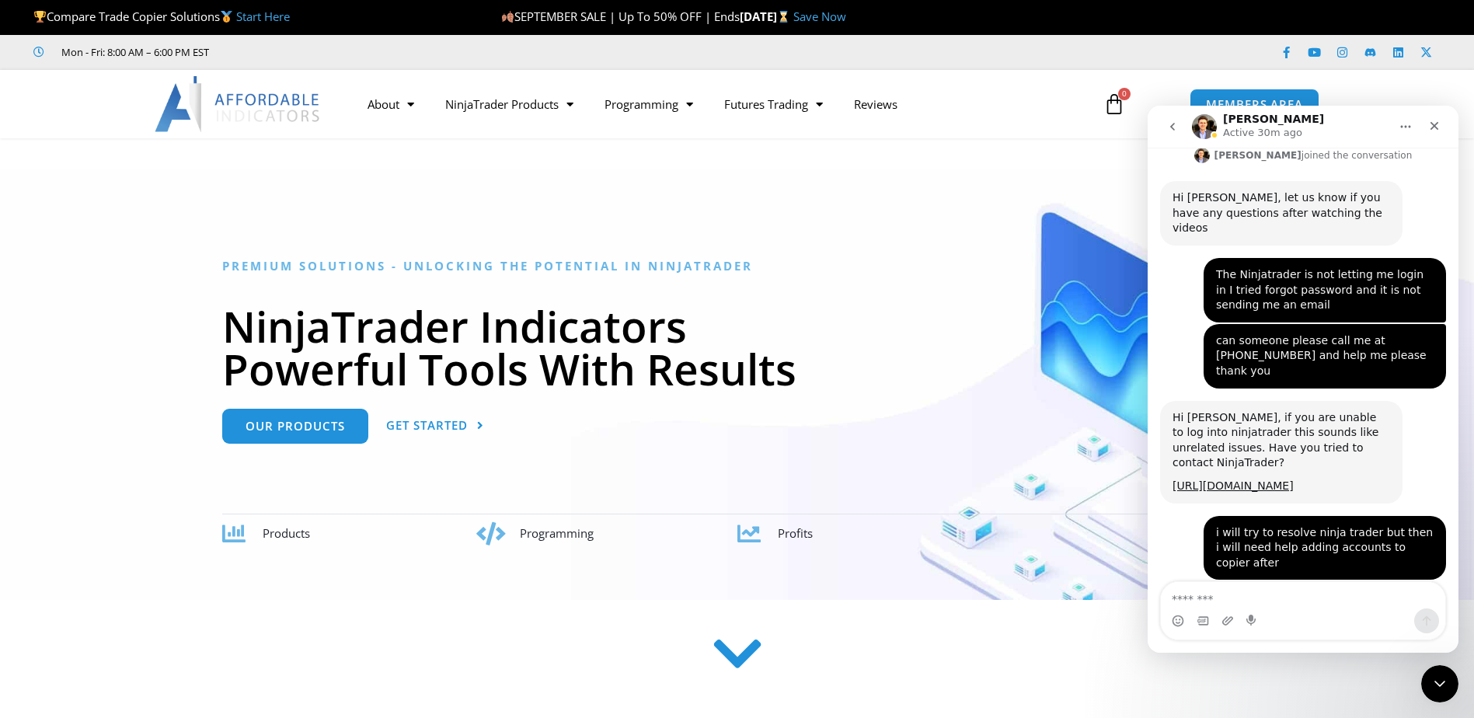
click at [1244, 592] on textarea "Message…" at bounding box center [1303, 595] width 284 height 26
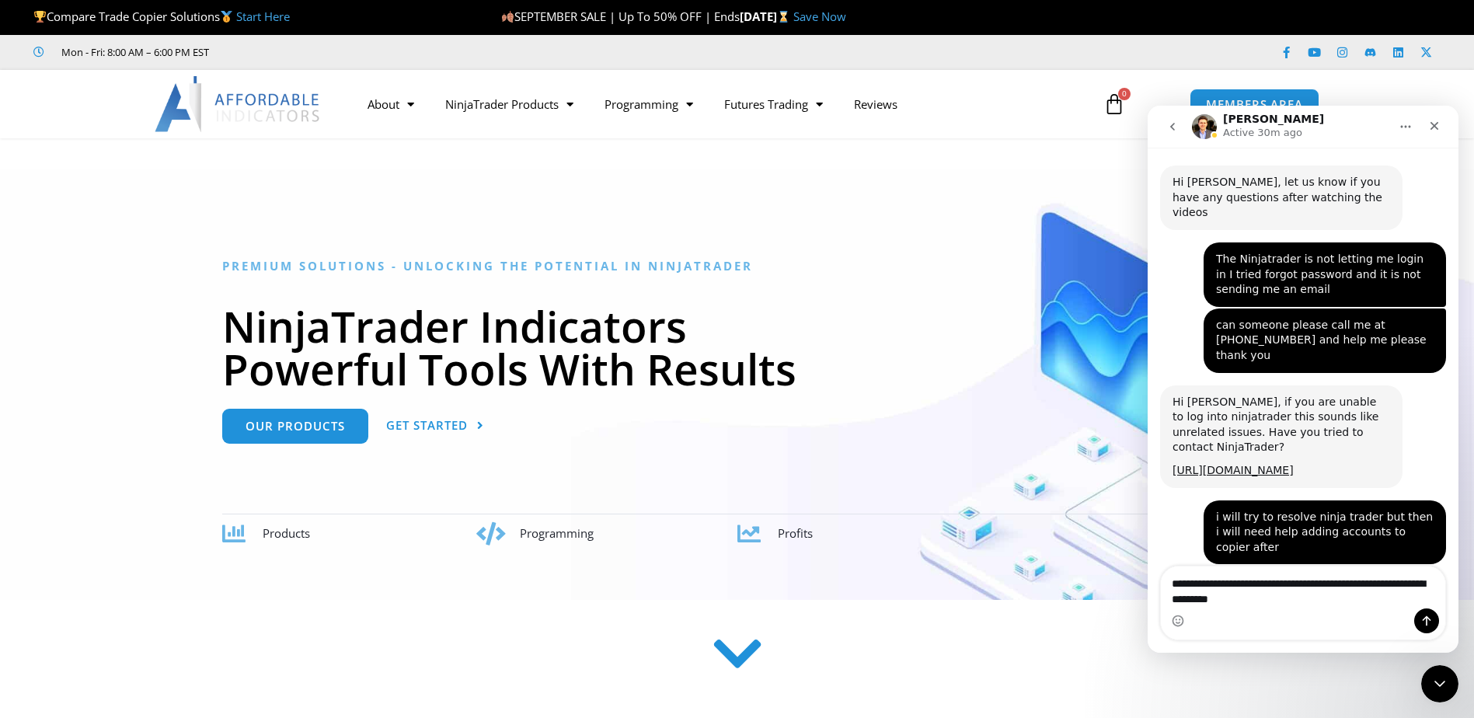
type textarea "**********"
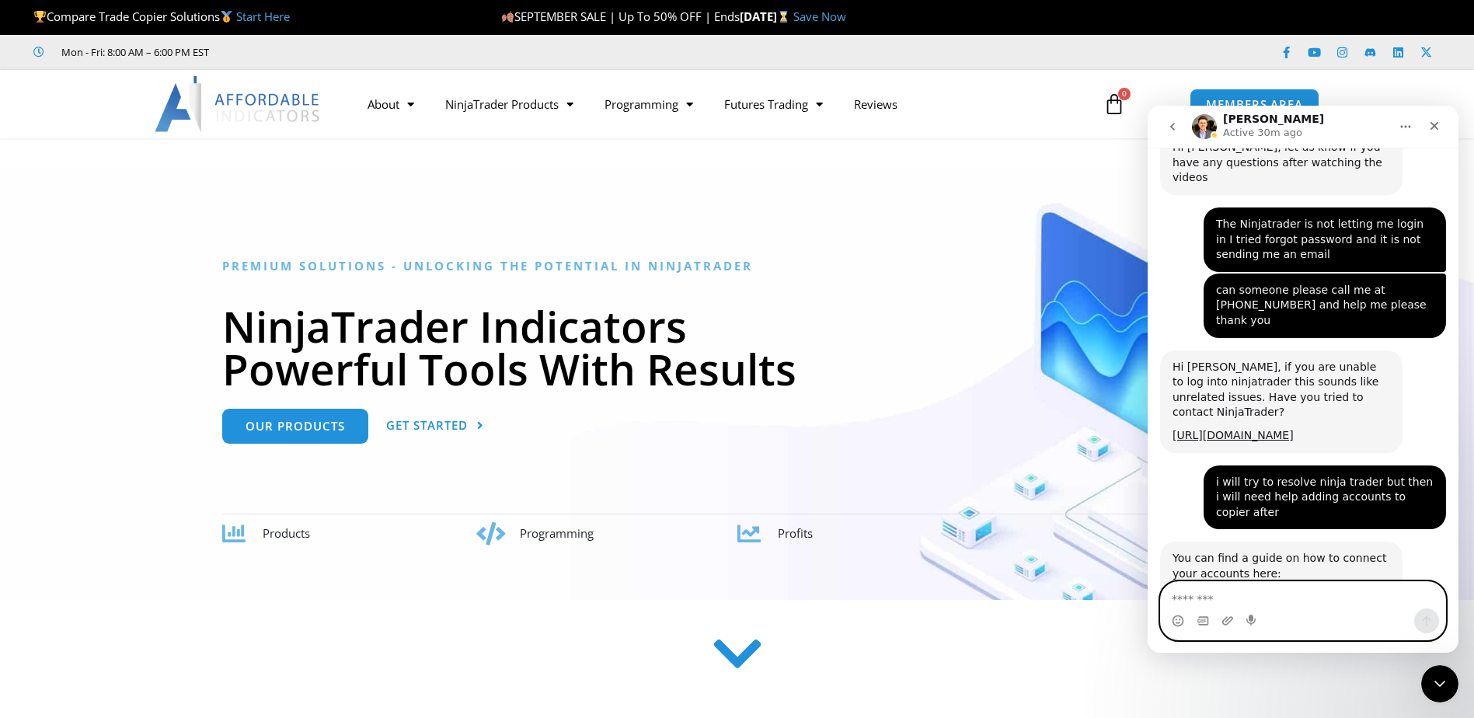
click at [1198, 592] on textarea "Message…" at bounding box center [1303, 595] width 284 height 26
type textarea "**********"
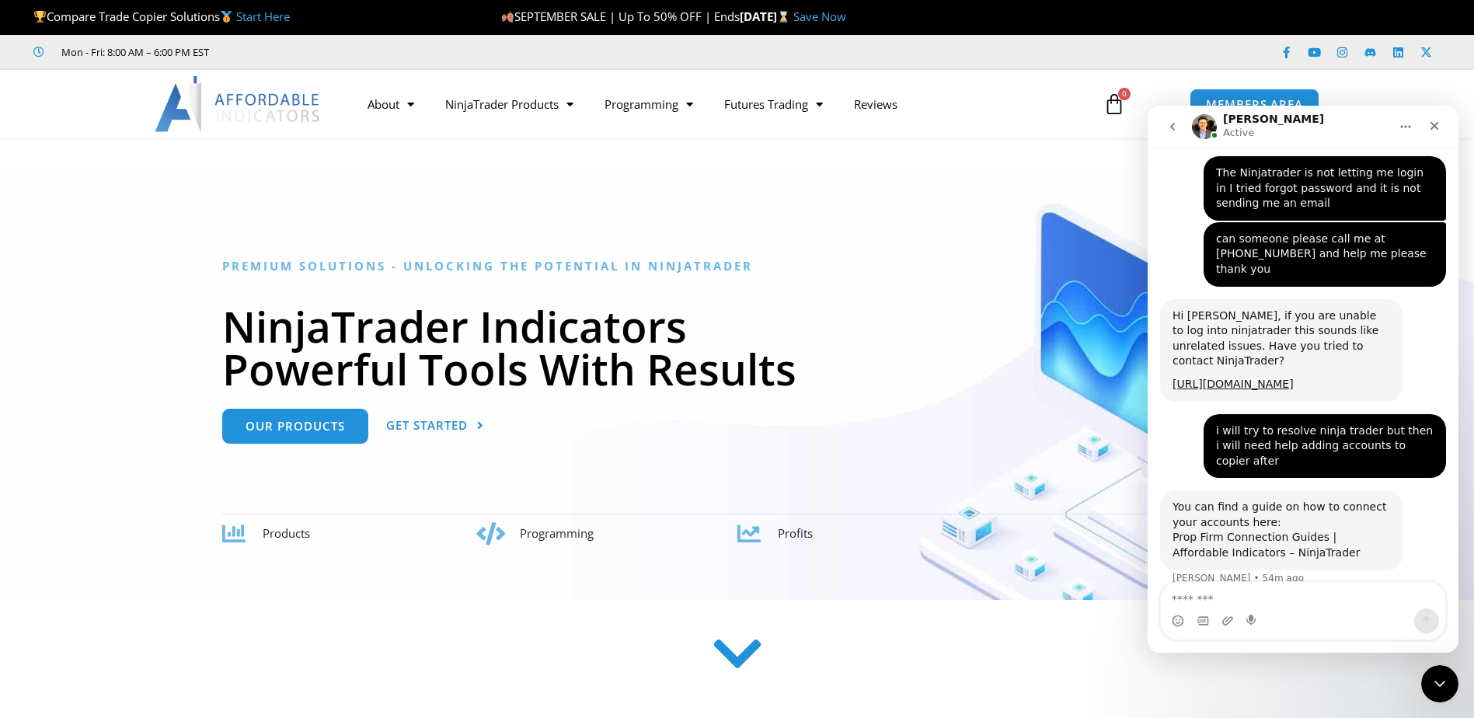
click at [1284, 531] on link "Prop Firm Connection Guides | Affordable Indicators – NinjaTrader" at bounding box center [1266, 545] width 187 height 28
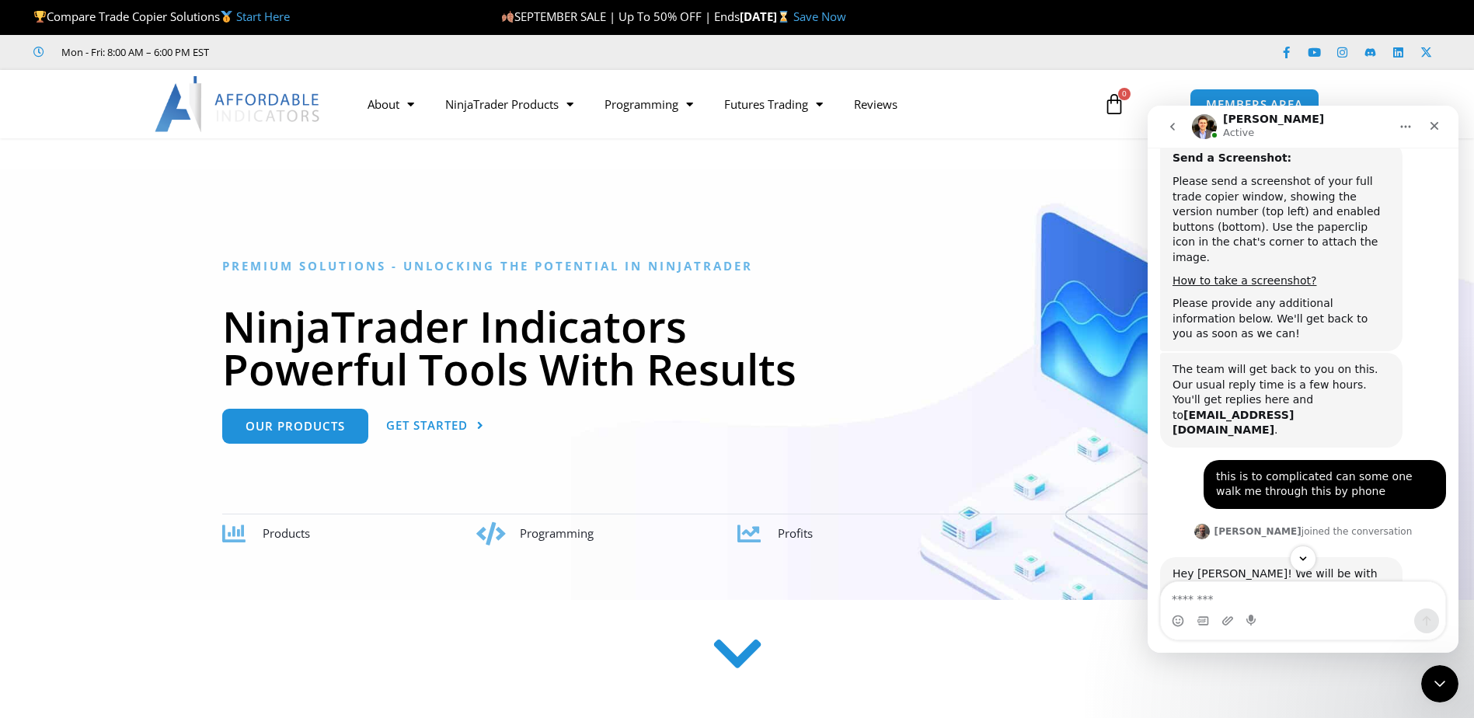
scroll to position [6710, 0]
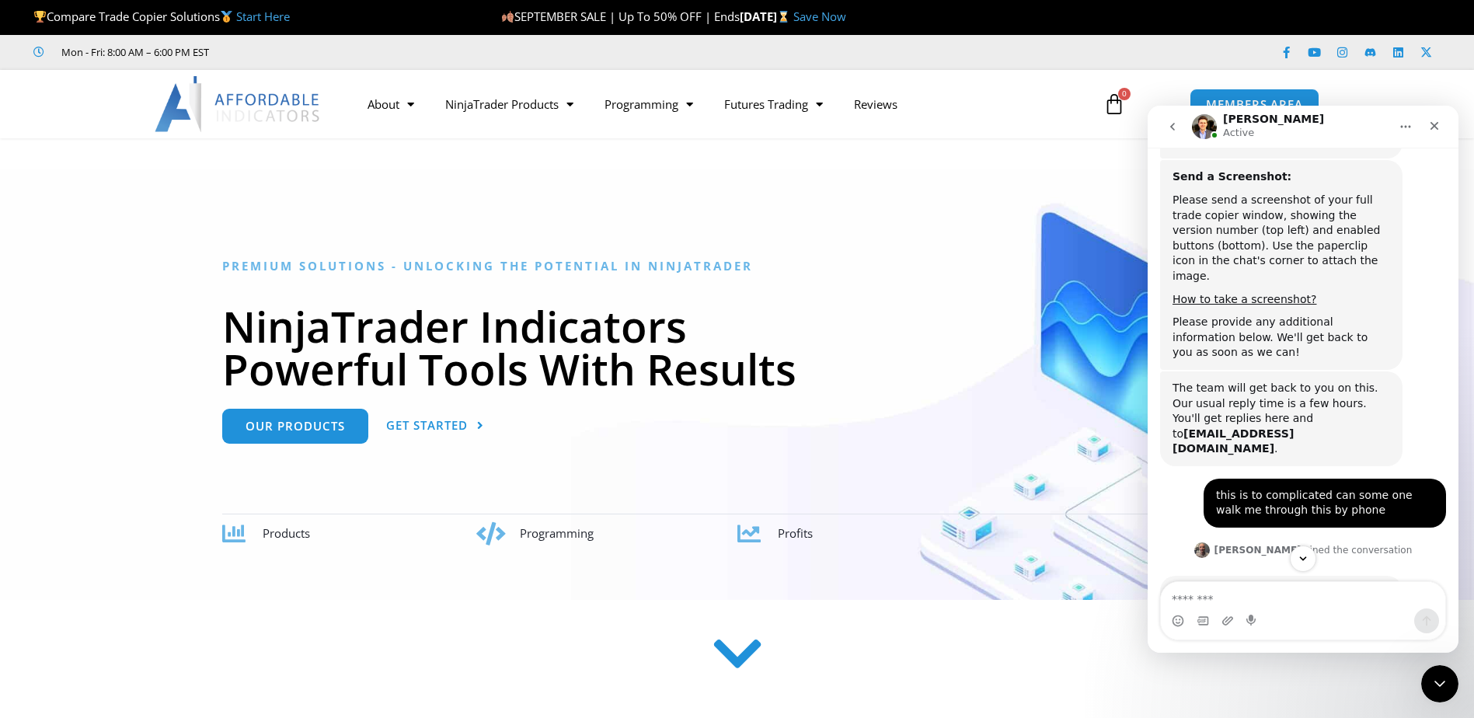
click at [1207, 708] on link "All Features Explained" at bounding box center [1233, 714] width 120 height 12
click at [1300, 563] on icon "Scroll to bottom" at bounding box center [1303, 559] width 14 height 14
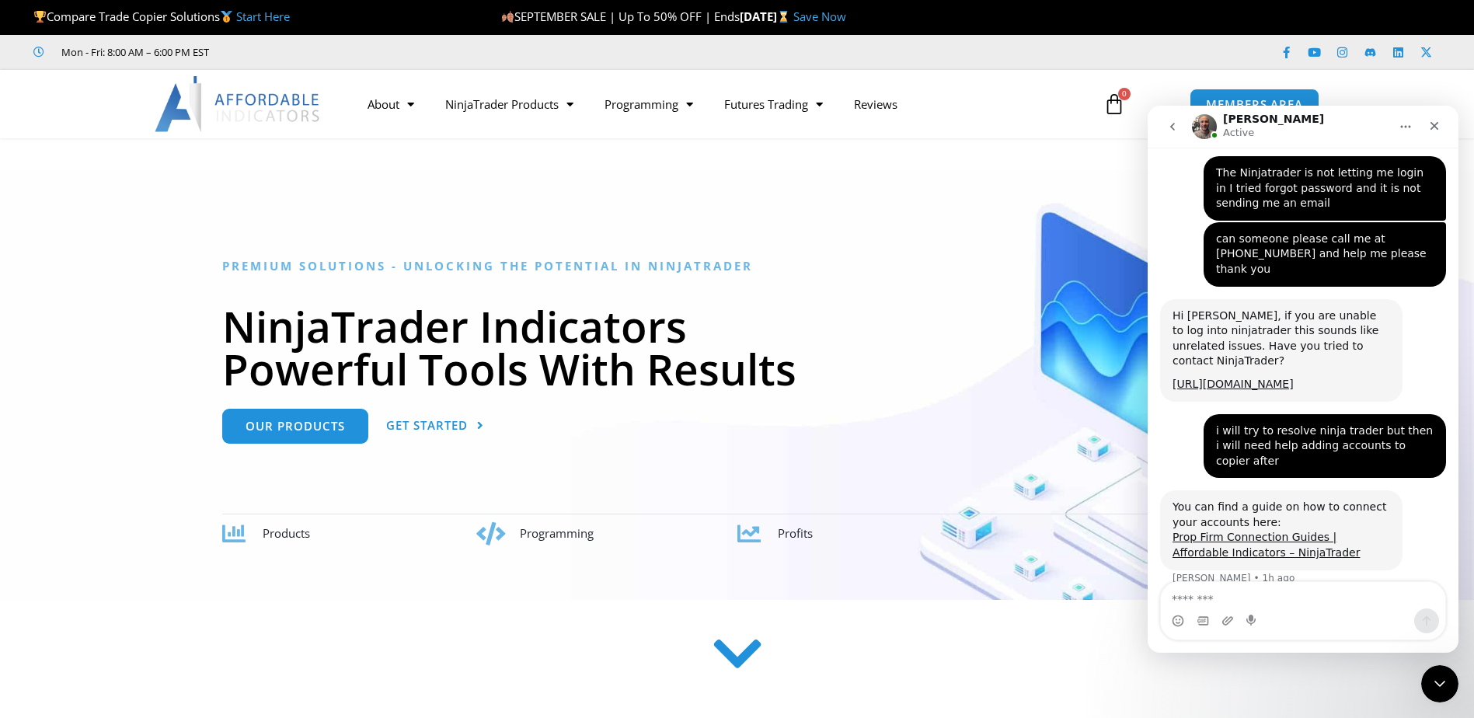
scroll to position [7564, 0]
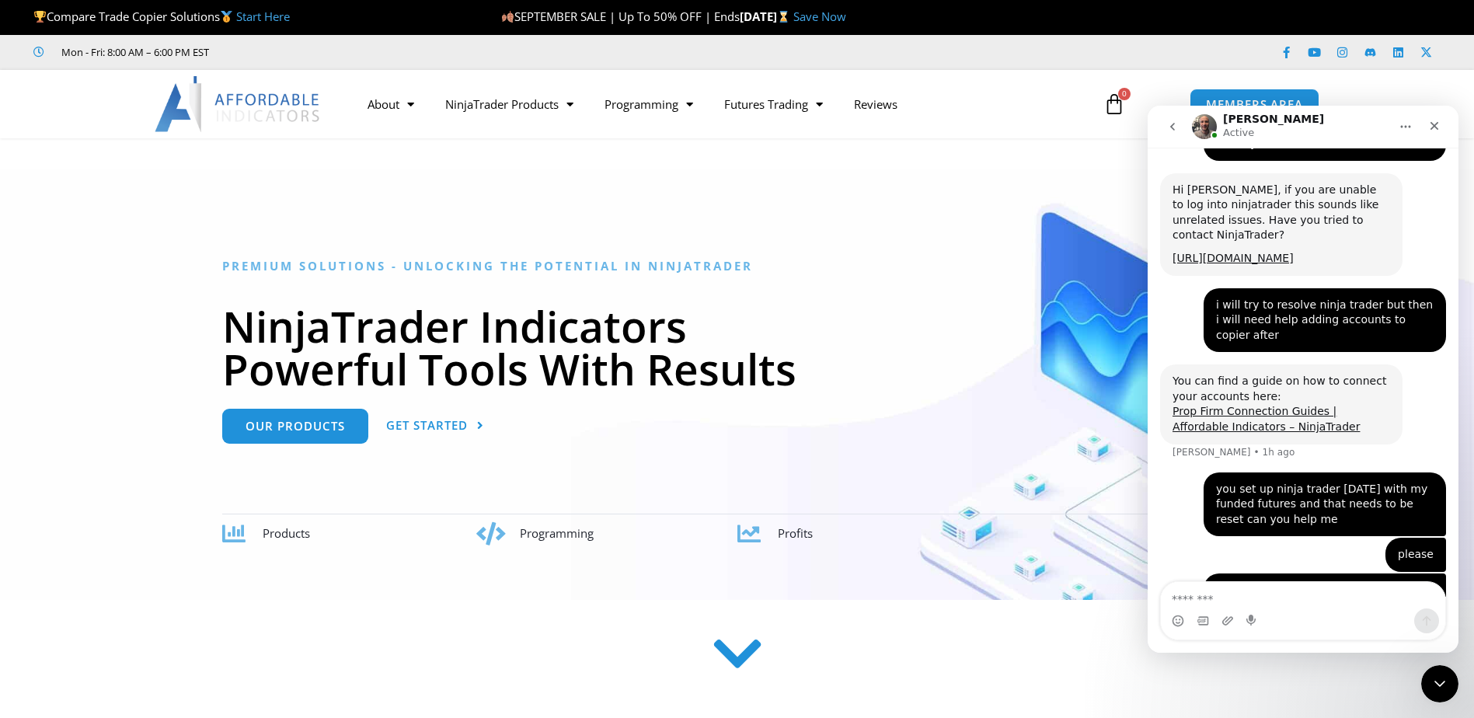
scroll to position [7645, 0]
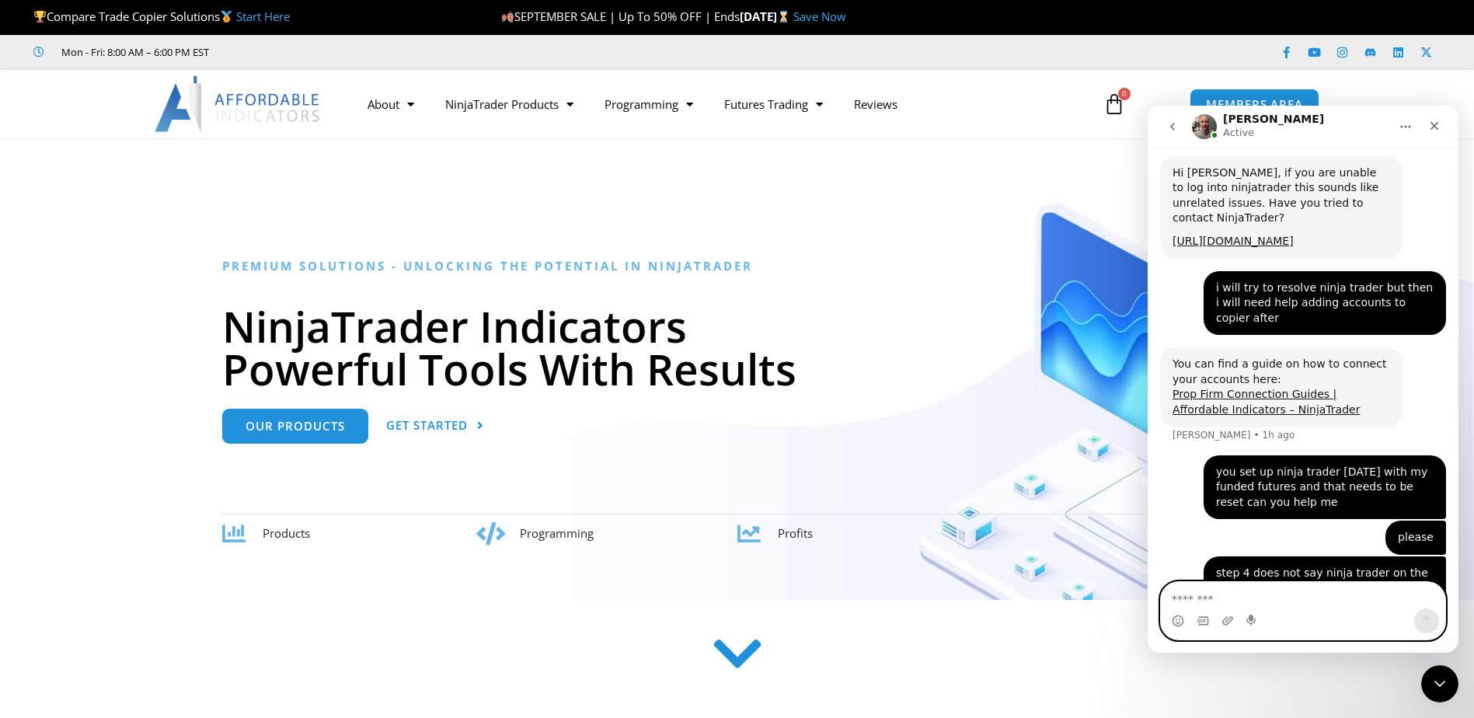
click at [1289, 601] on textarea "Message…" at bounding box center [1303, 595] width 284 height 26
type textarea "**********"
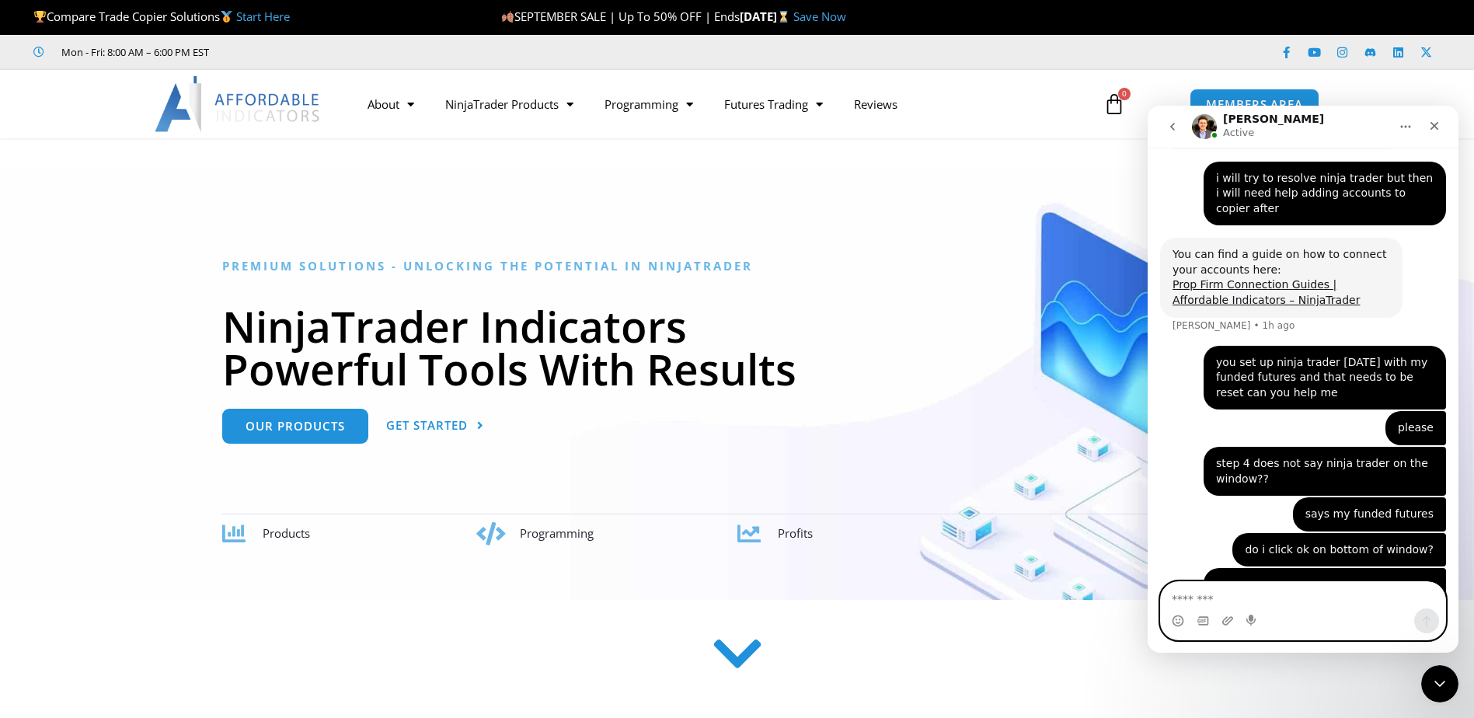
scroll to position [7753, 0]
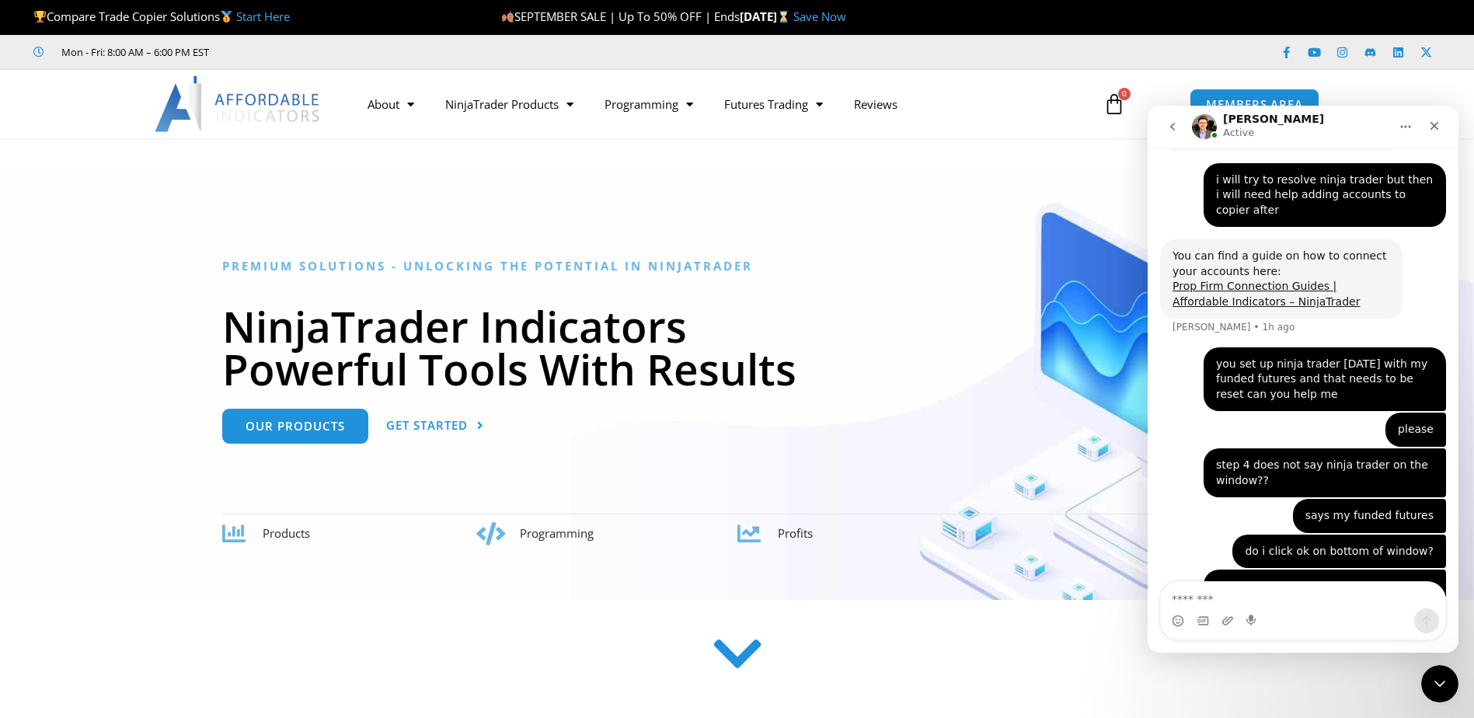
click at [1226, 593] on textarea "Message…" at bounding box center [1303, 595] width 284 height 26
type textarea "**********"
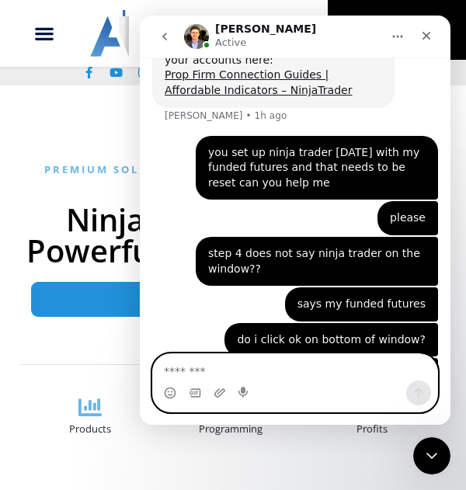
scroll to position [7937, 0]
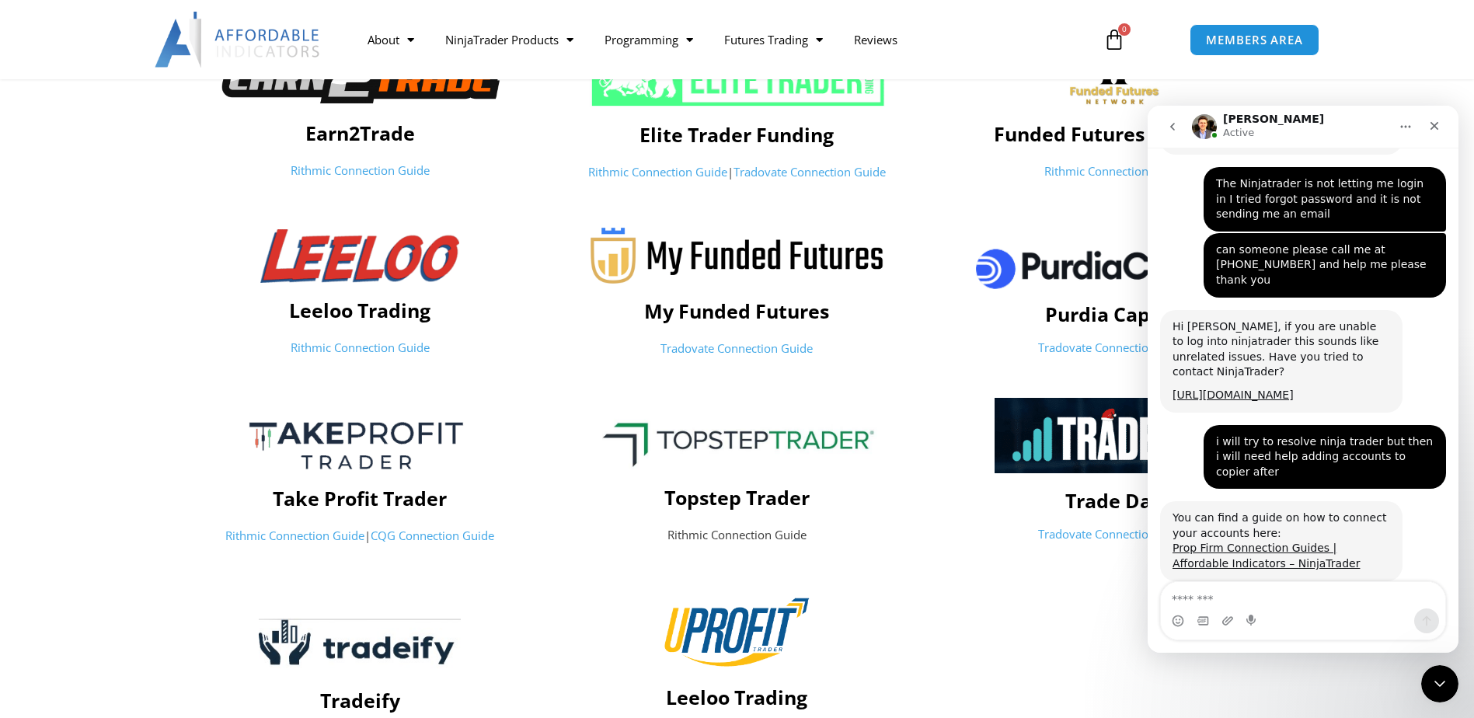
scroll to position [7487, 0]
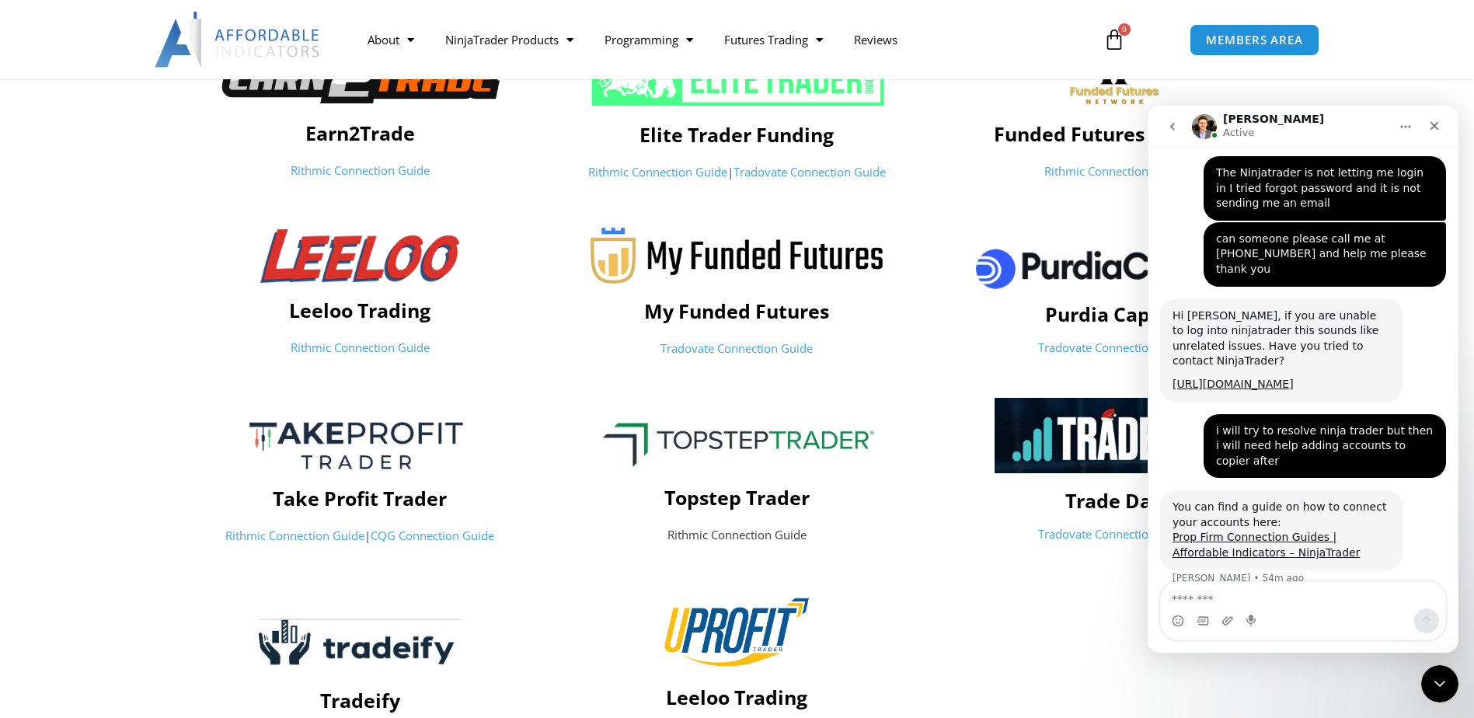
click at [720, 344] on link "Tradovate Connection Guide" at bounding box center [737, 348] width 152 height 16
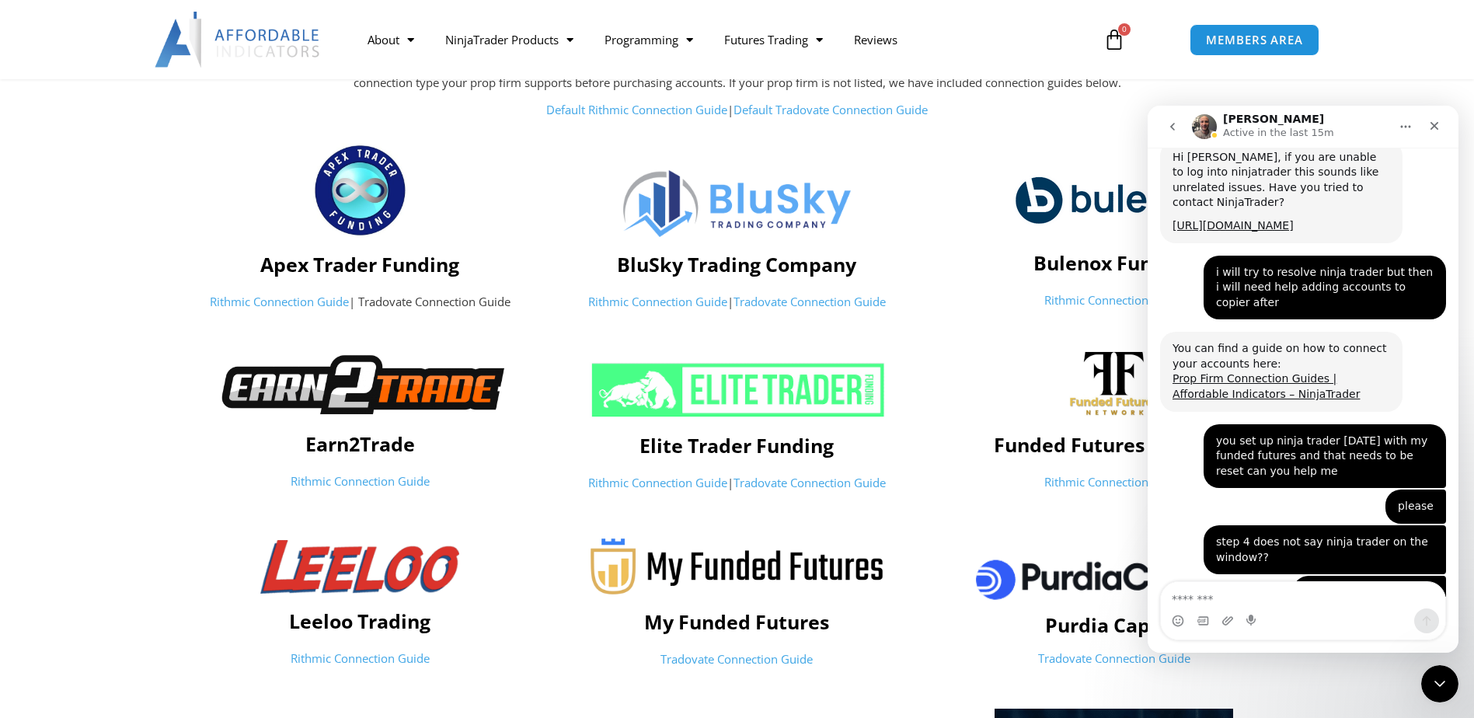
scroll to position [0, 0]
